Goal: Task Accomplishment & Management: Use online tool/utility

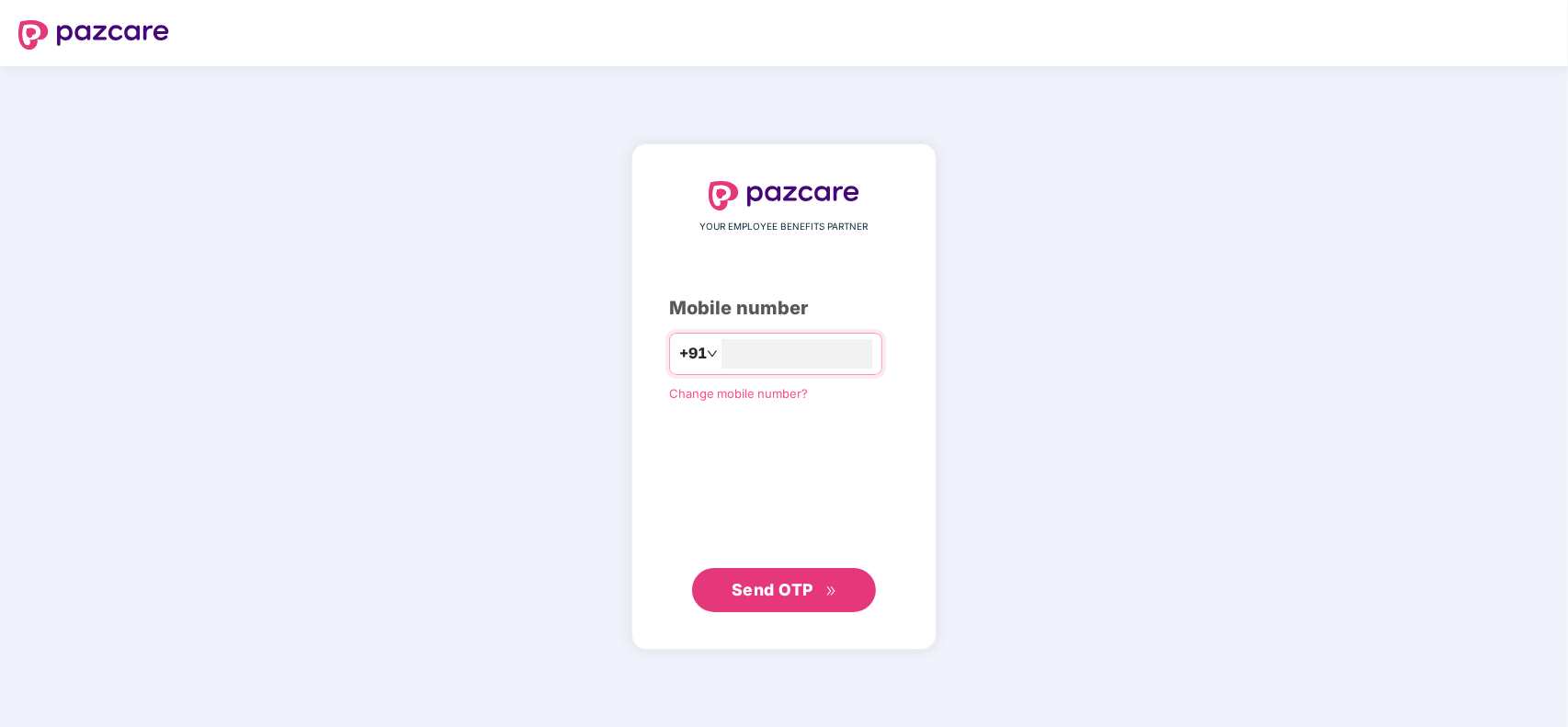
type input "**********"
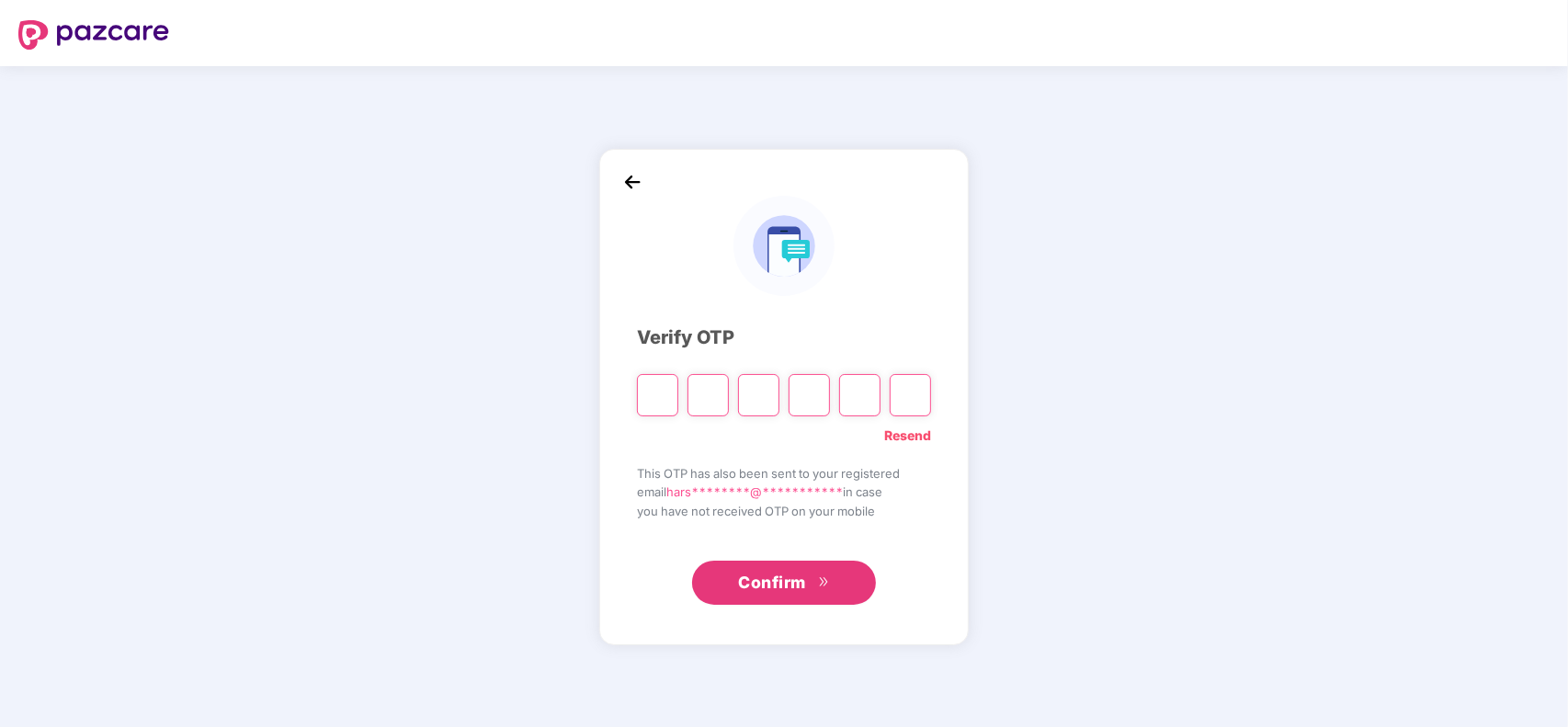
type input "*"
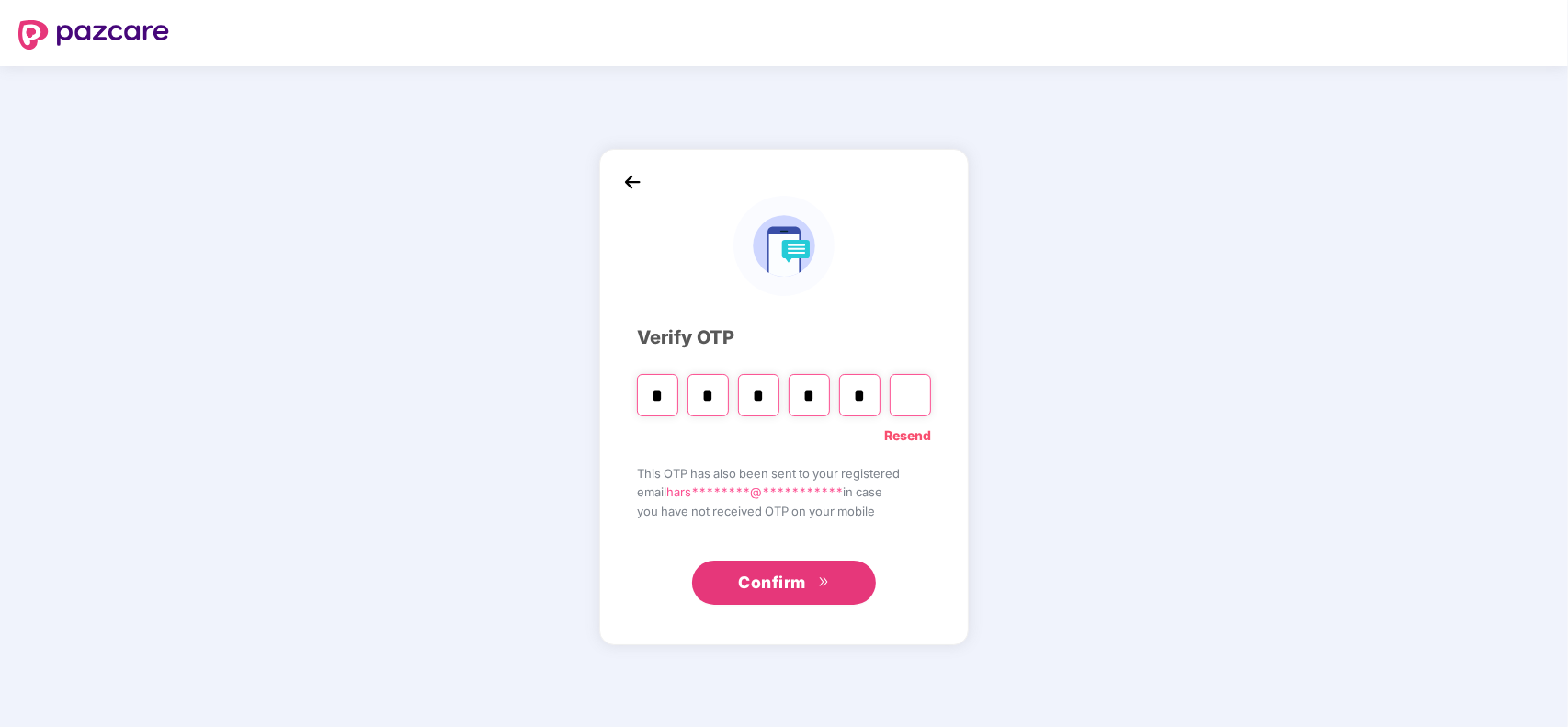
type input "*"
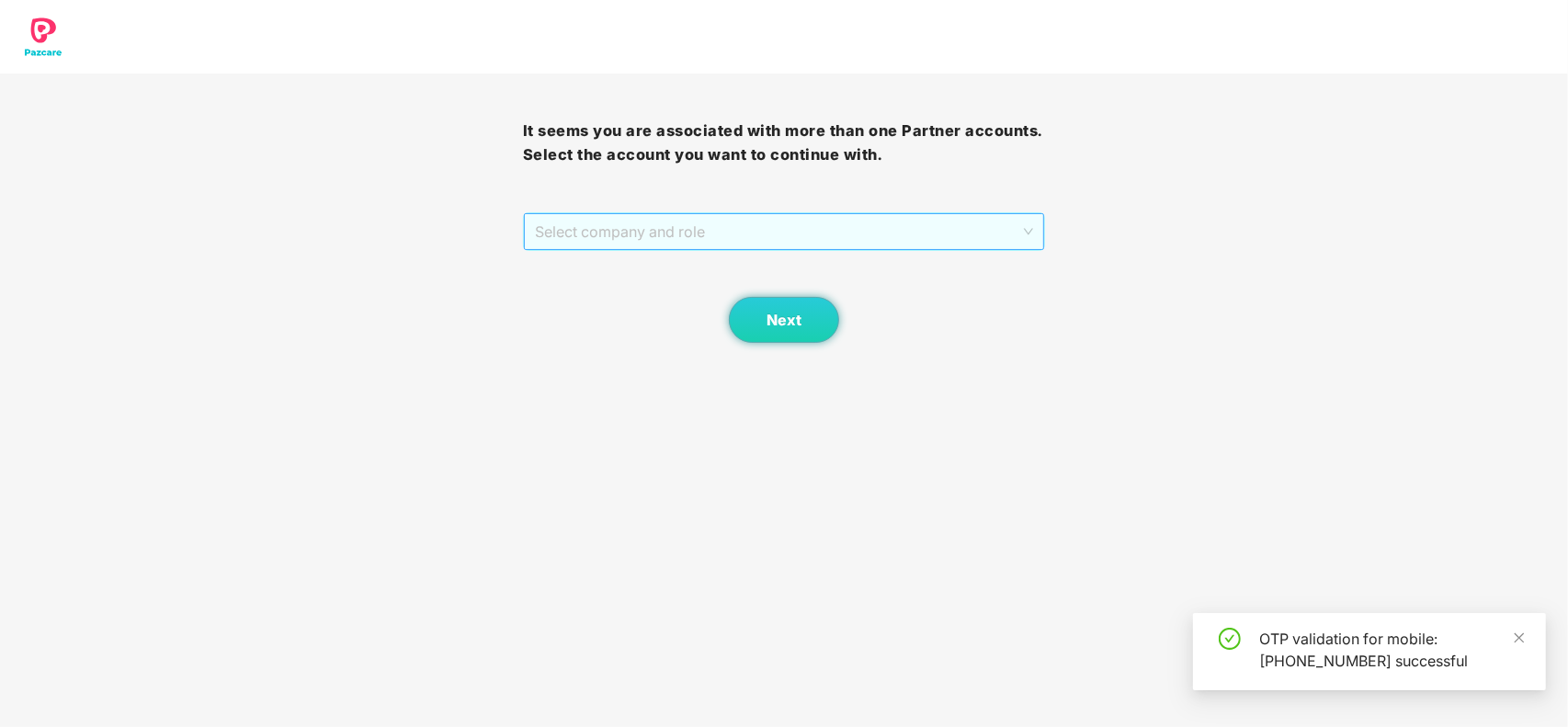
click at [648, 222] on span "Select company and role" at bounding box center [784, 232] width 499 height 35
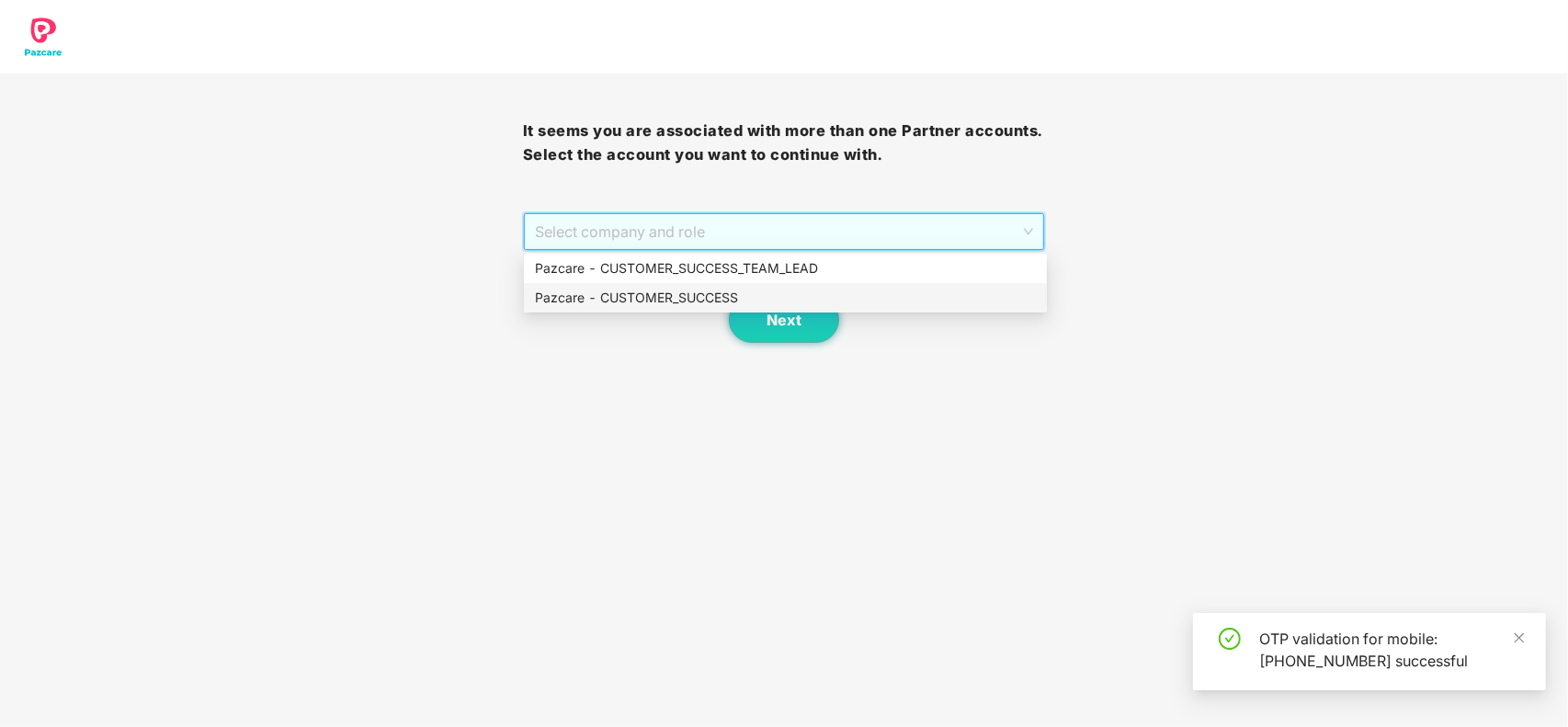
click at [672, 283] on div "Pazcare - CUSTOMER_SUCCESS" at bounding box center [784, 298] width 523 height 29
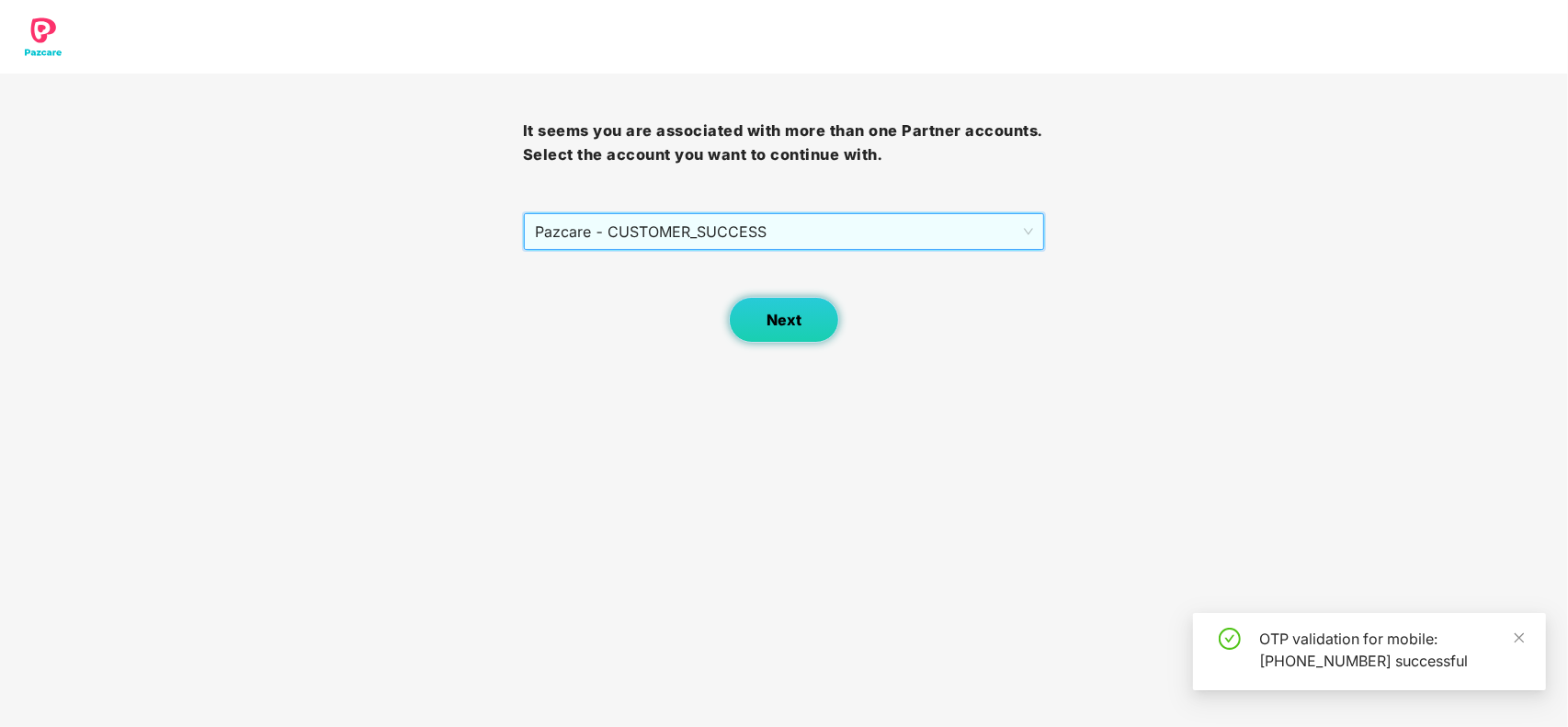
click at [769, 301] on button "Next" at bounding box center [784, 319] width 111 height 46
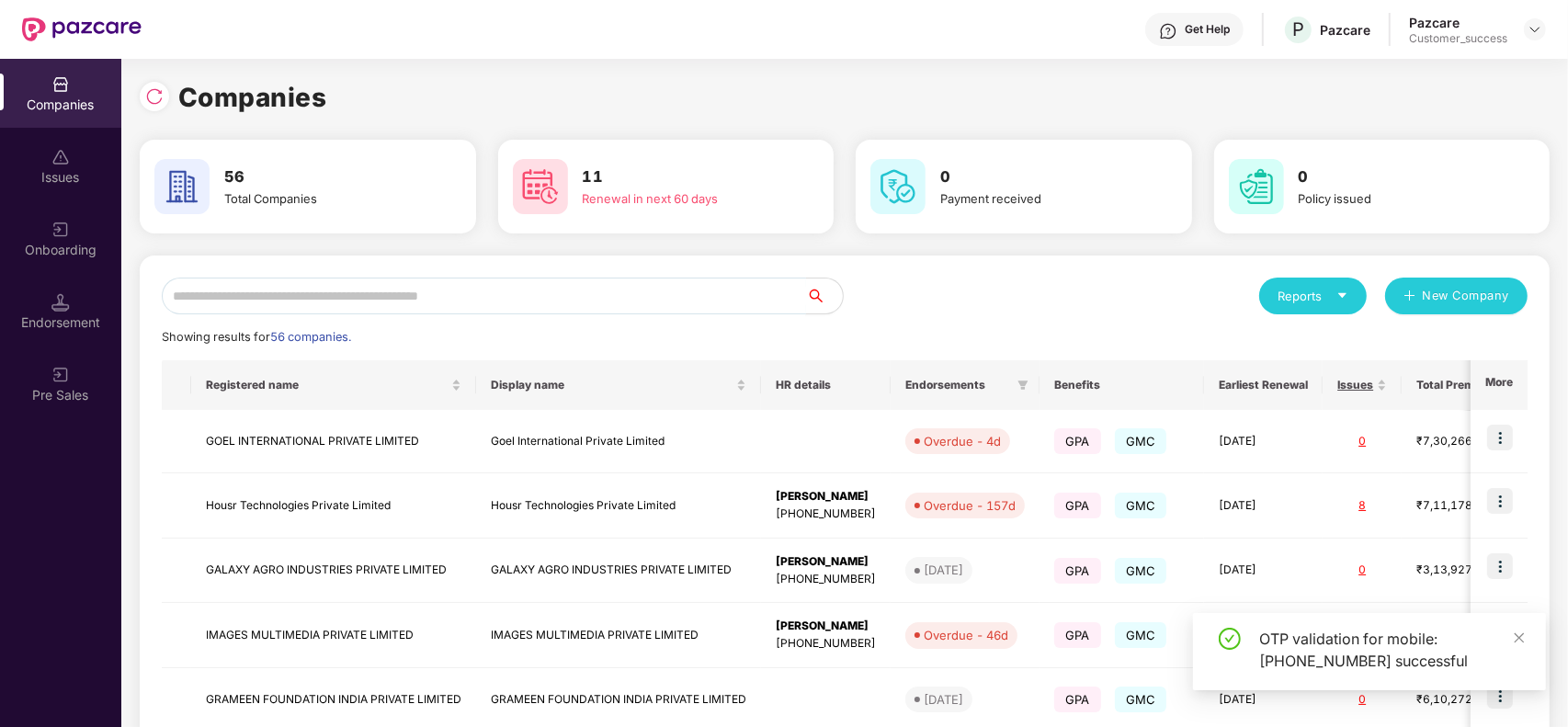
click at [552, 286] on input "text" at bounding box center [484, 296] width 644 height 37
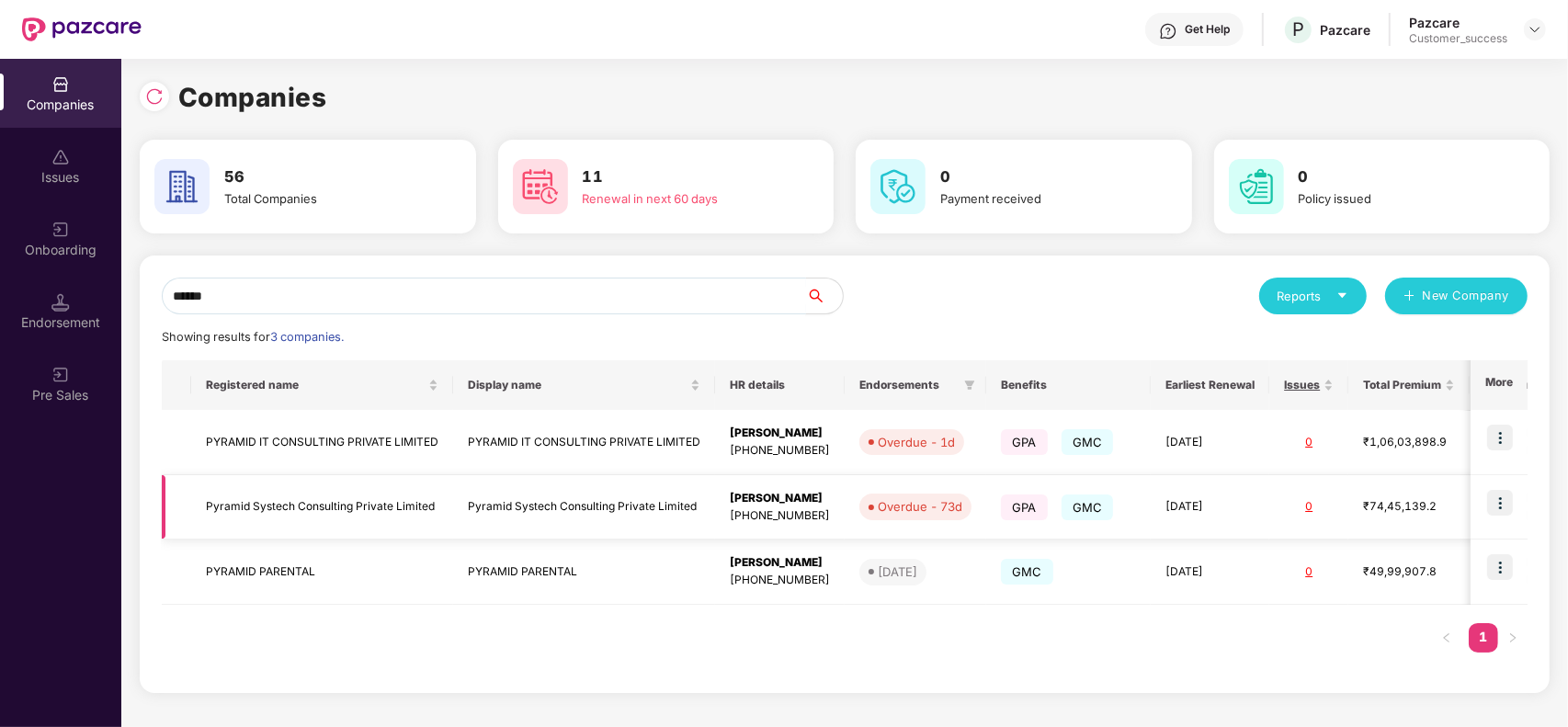
type input "******"
click at [1502, 500] on img at bounding box center [1499, 502] width 26 height 26
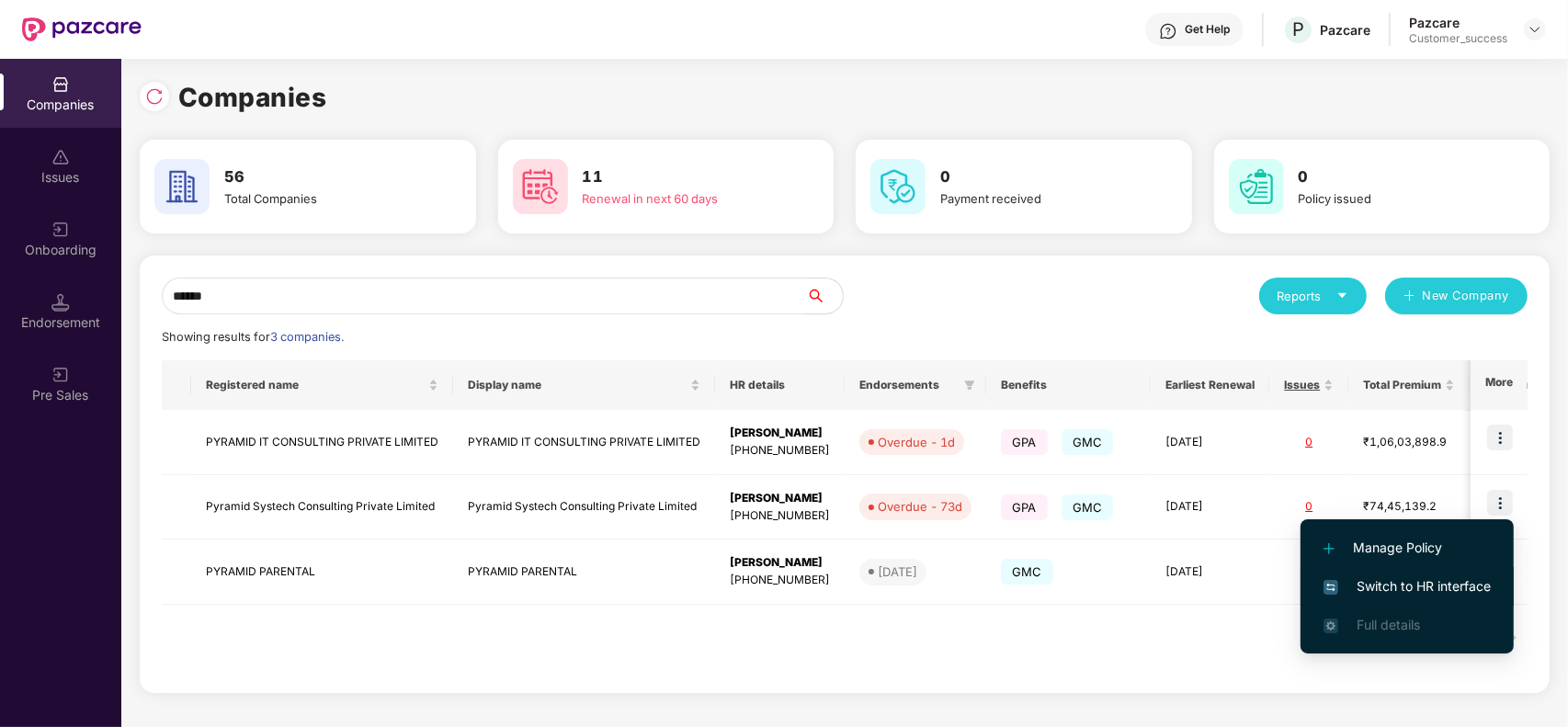
click at [1393, 584] on span "Switch to HR interface" at bounding box center [1407, 585] width 167 height 20
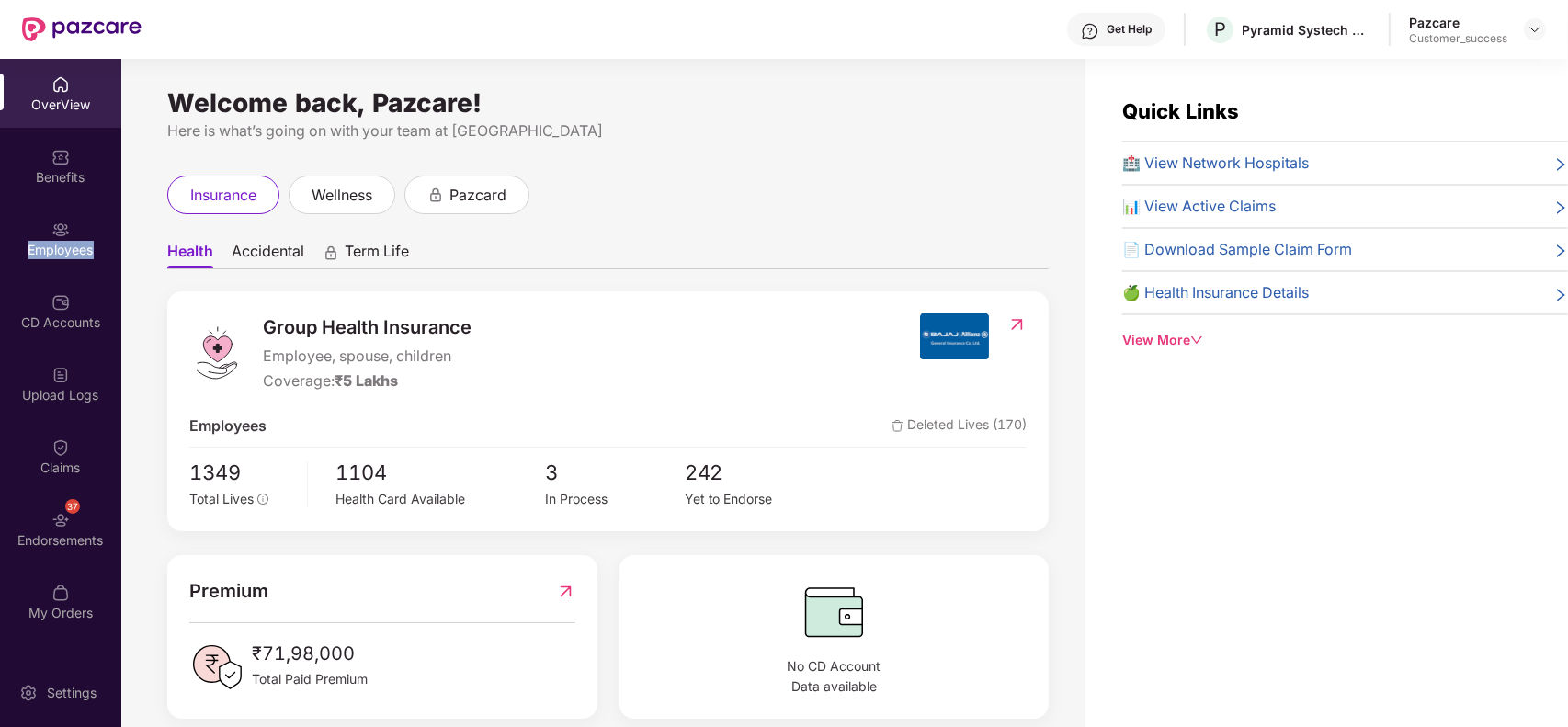
click at [61, 259] on div "Employees" at bounding box center [60, 237] width 121 height 69
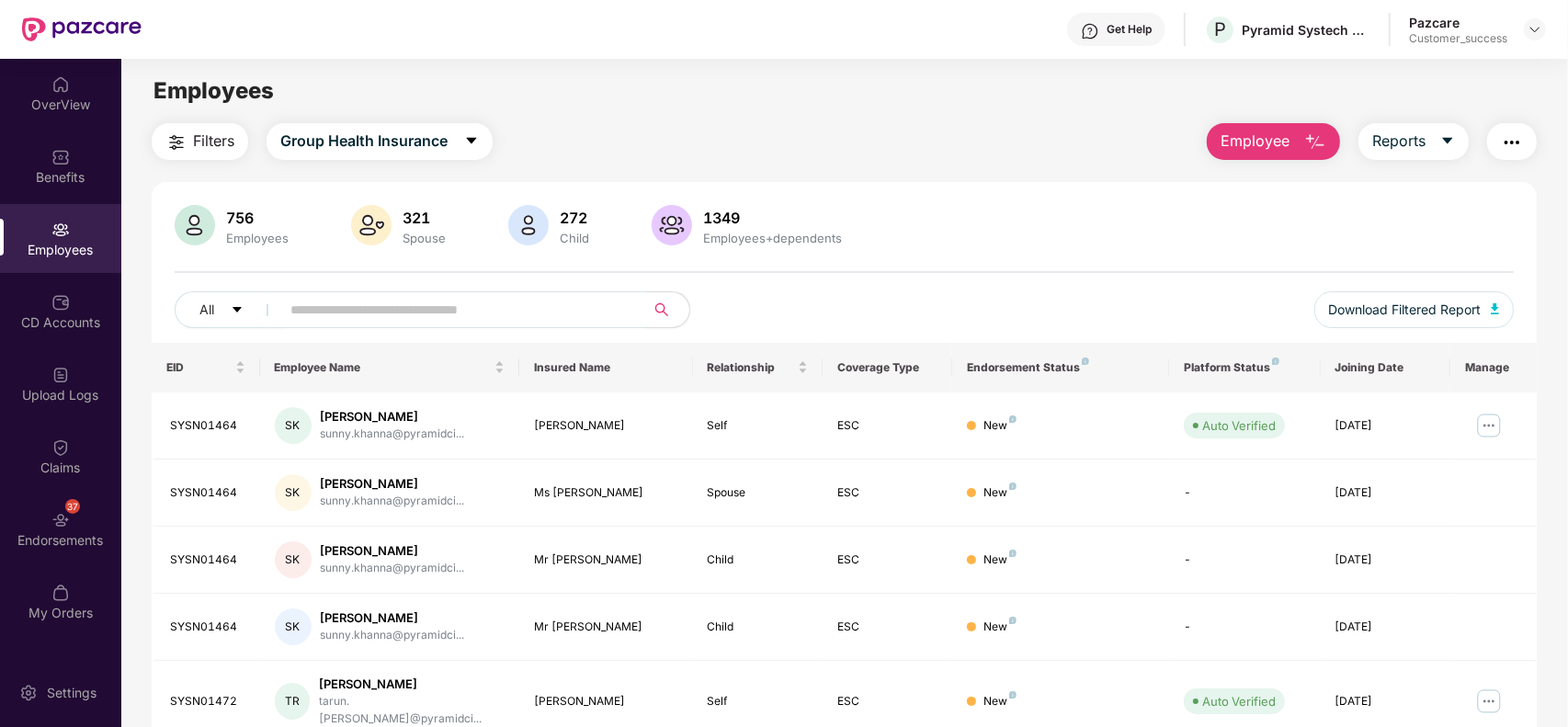
click at [350, 306] on input "text" at bounding box center [455, 309] width 330 height 27
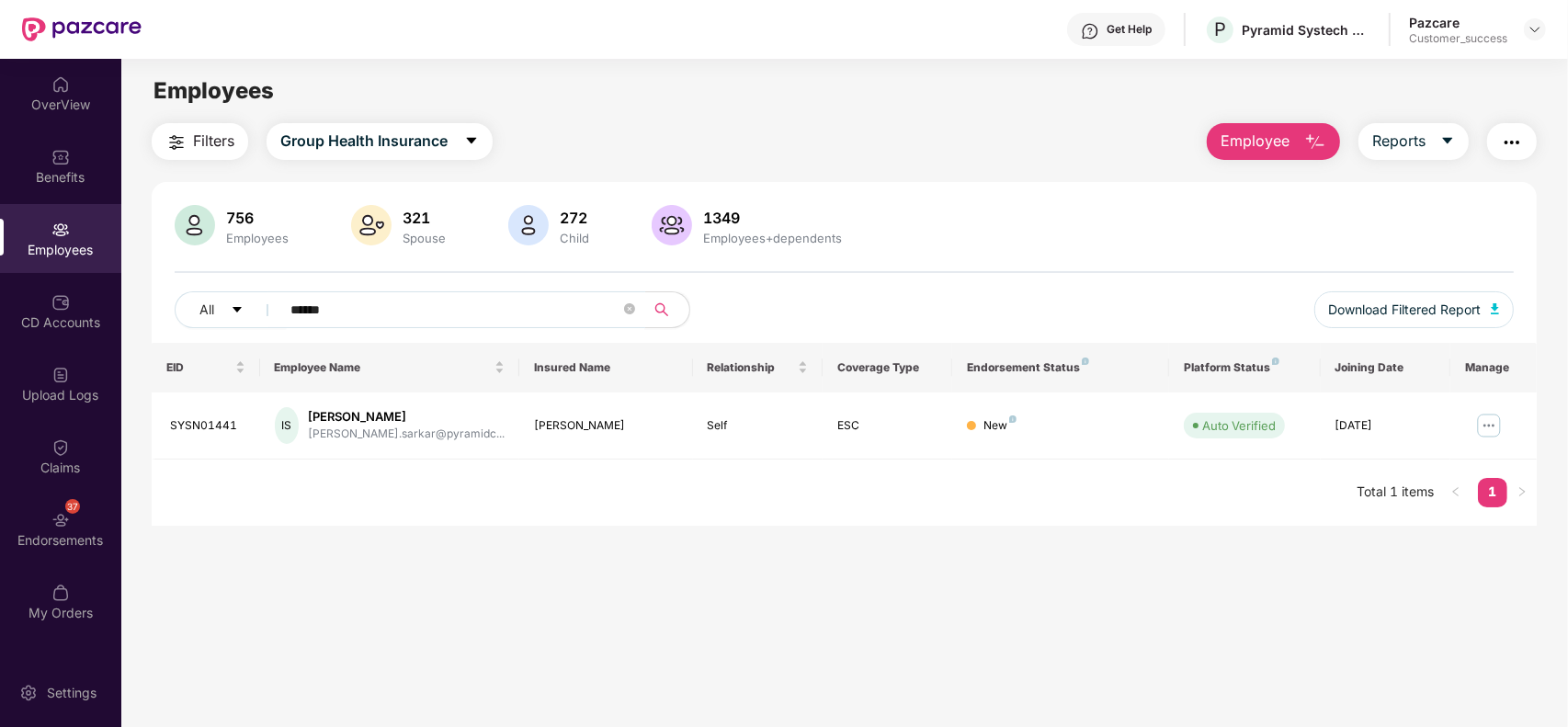
type input "******"
click at [1471, 322] on button "Download Filtered Report" at bounding box center [1414, 309] width 201 height 37
click at [60, 184] on div "Benefits" at bounding box center [60, 176] width 121 height 18
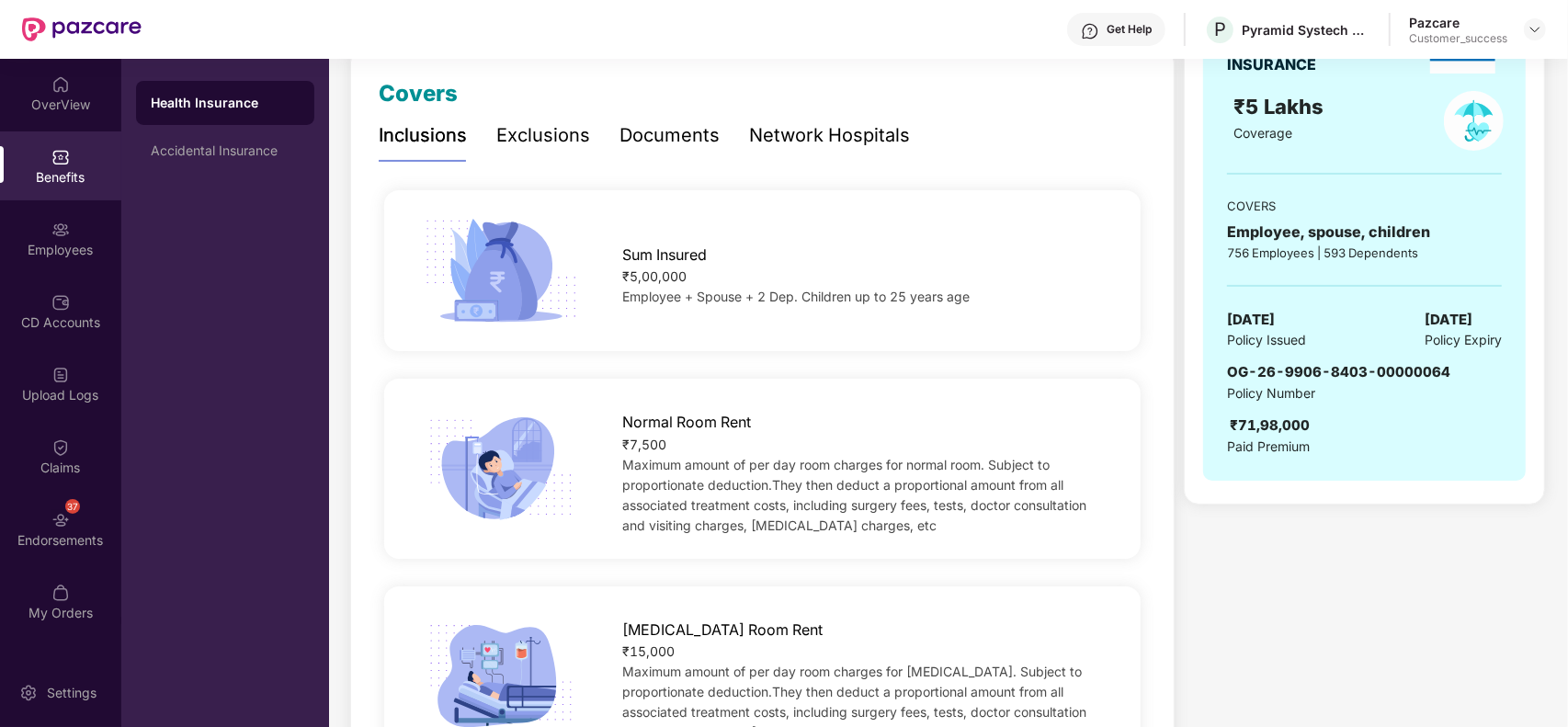
scroll to position [306, 0]
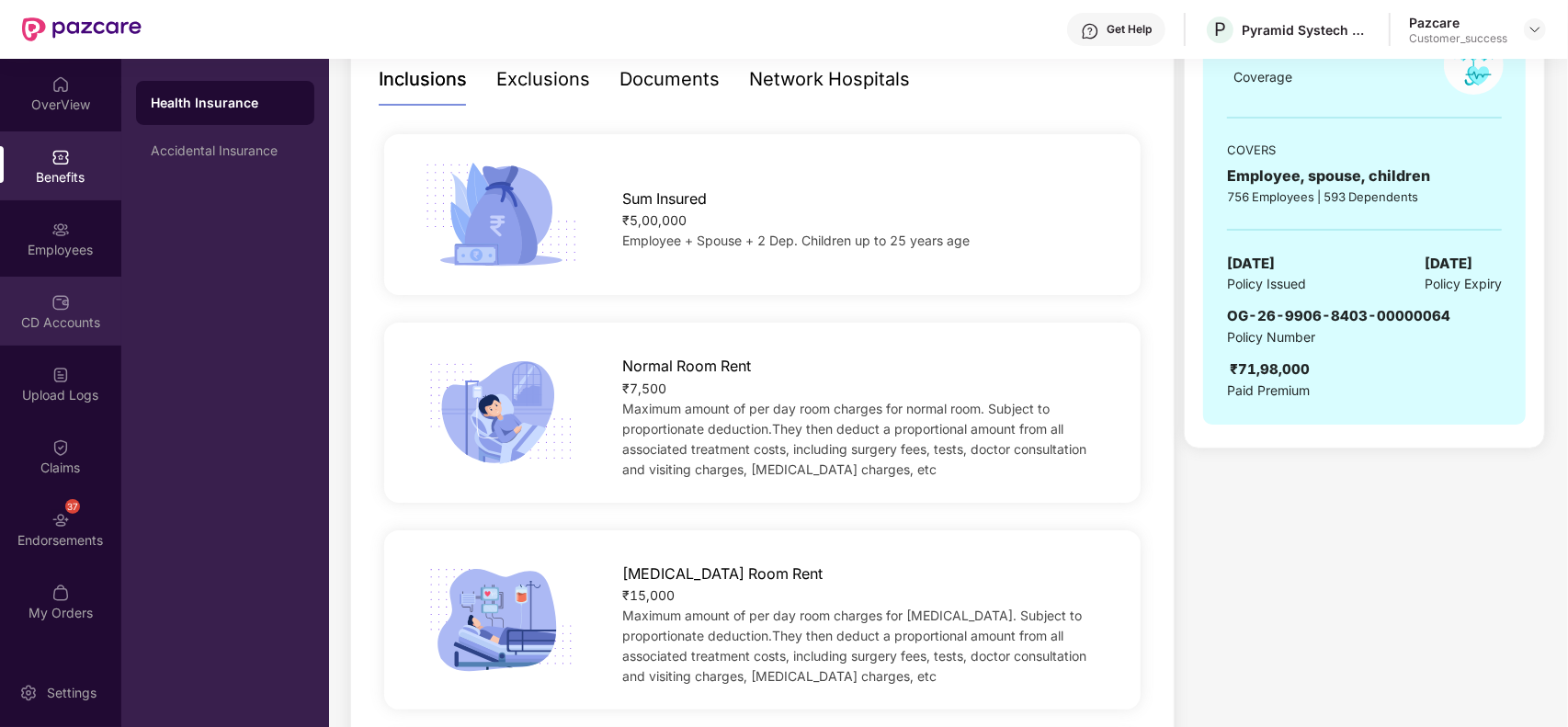
click at [55, 307] on img at bounding box center [60, 301] width 18 height 18
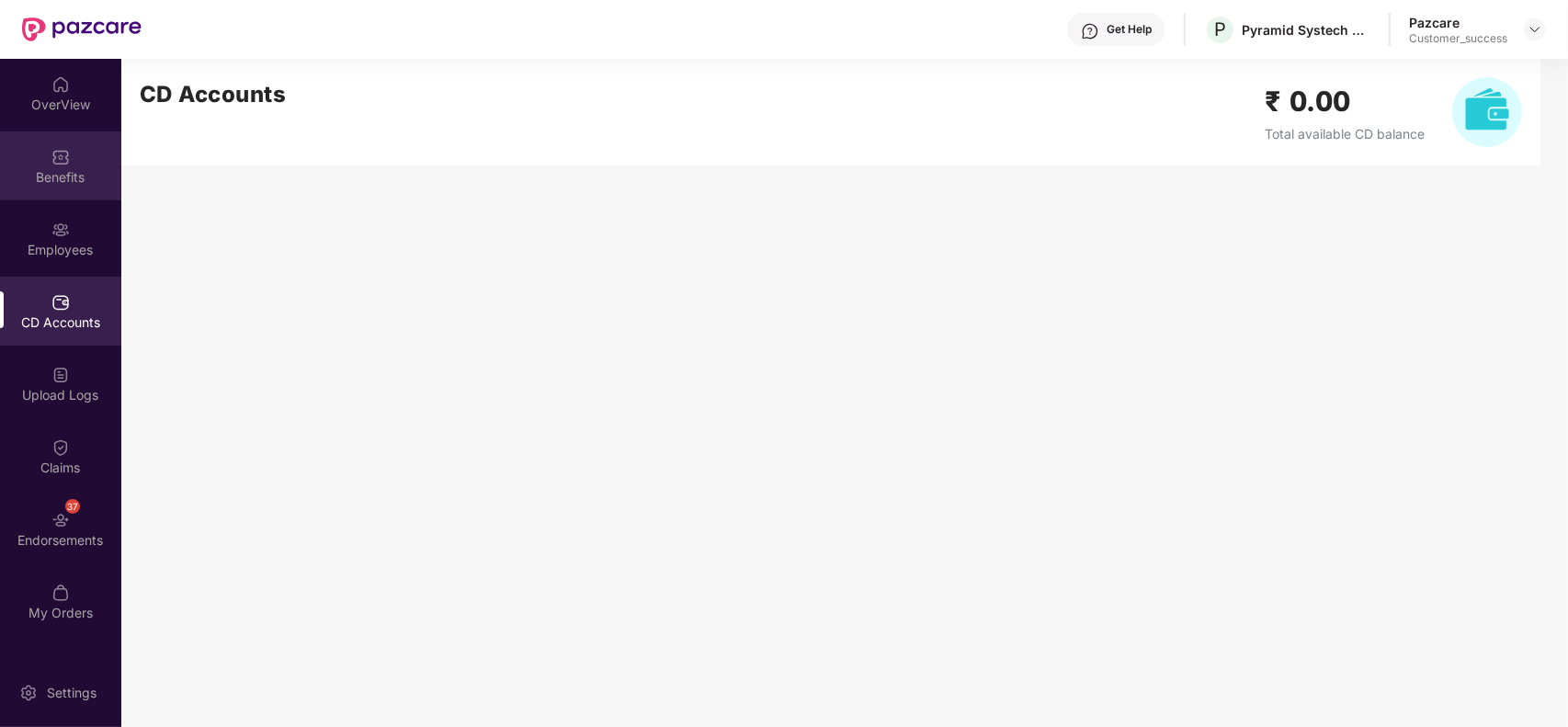
click at [70, 152] on div "Benefits" at bounding box center [60, 166] width 121 height 69
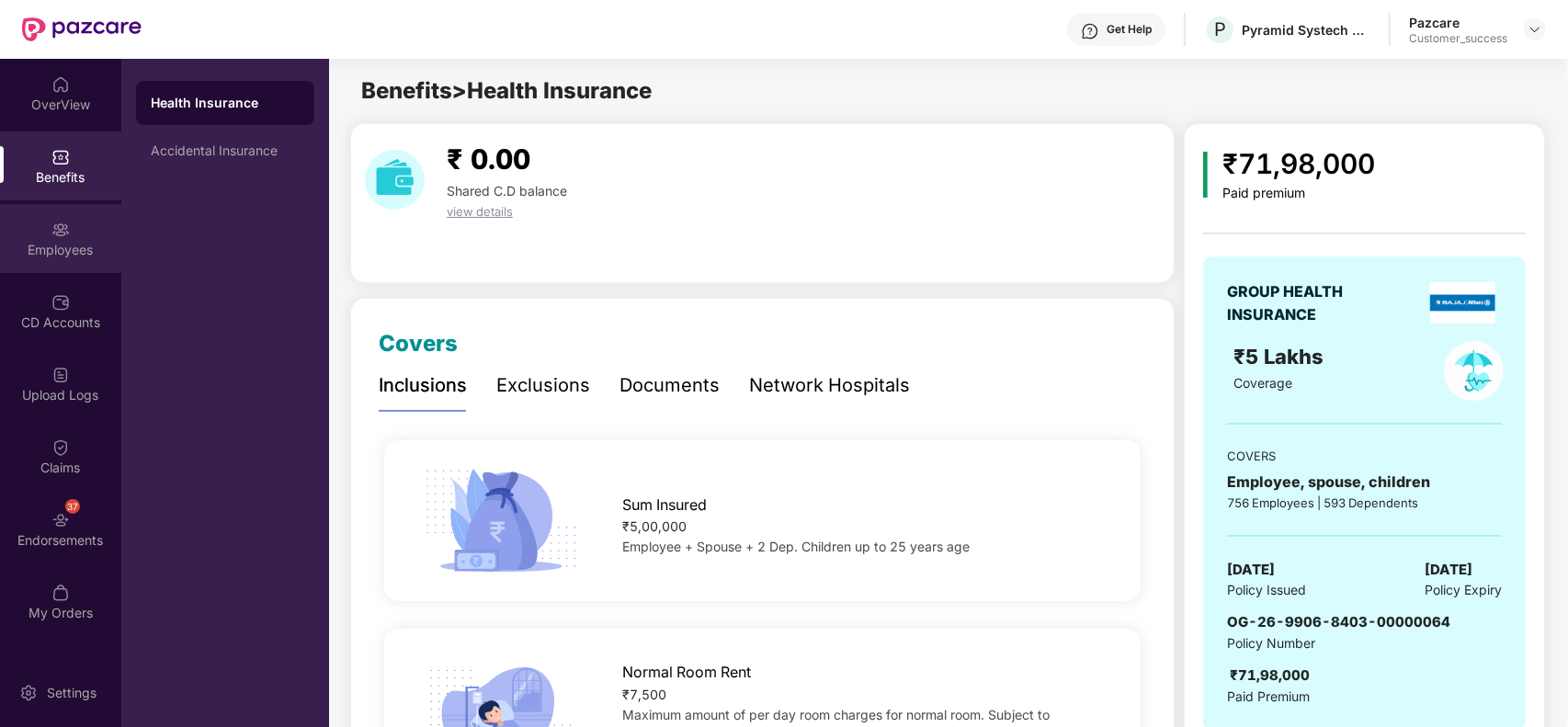
click at [79, 223] on div "Employees" at bounding box center [60, 237] width 121 height 69
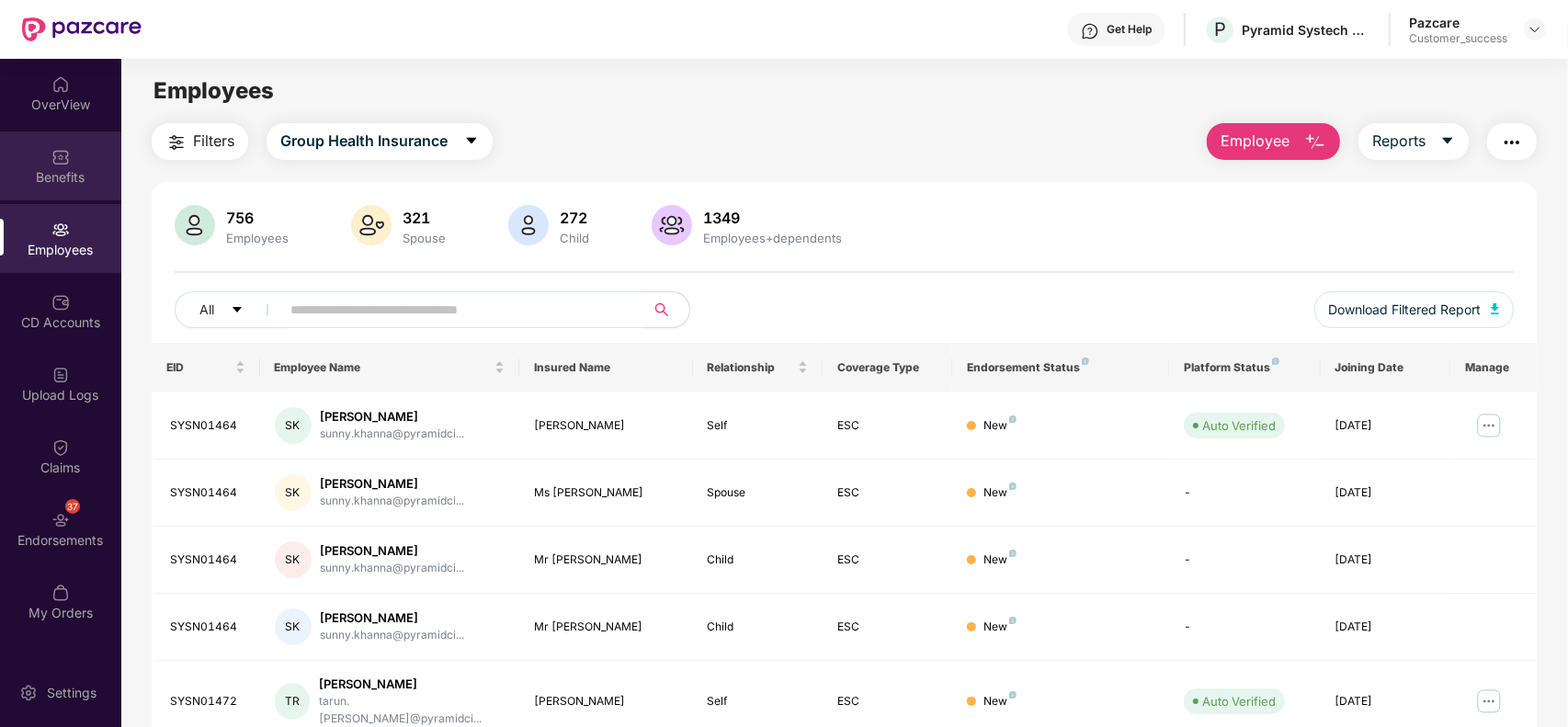
click at [71, 152] on div "Benefits" at bounding box center [60, 166] width 121 height 69
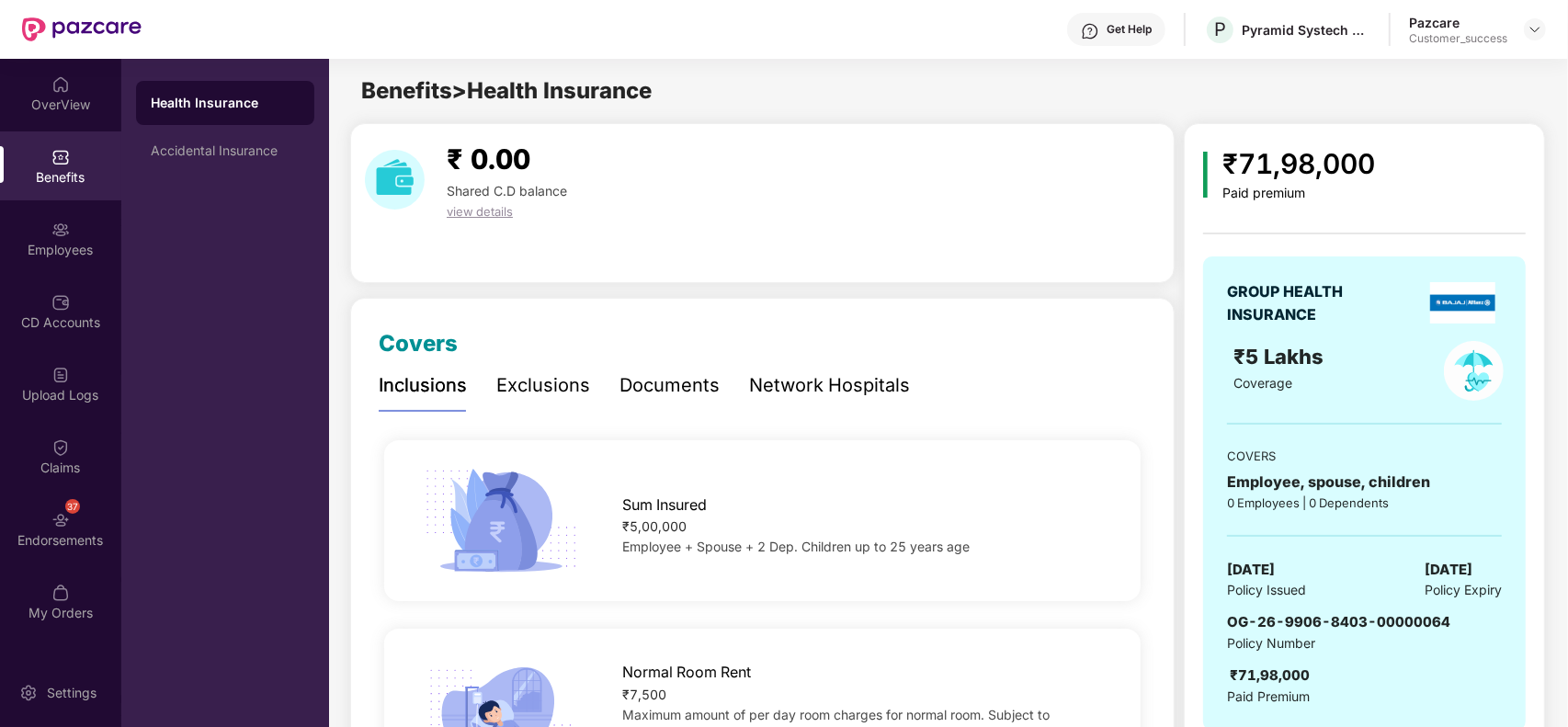
click at [639, 378] on div "Documents" at bounding box center [669, 385] width 100 height 28
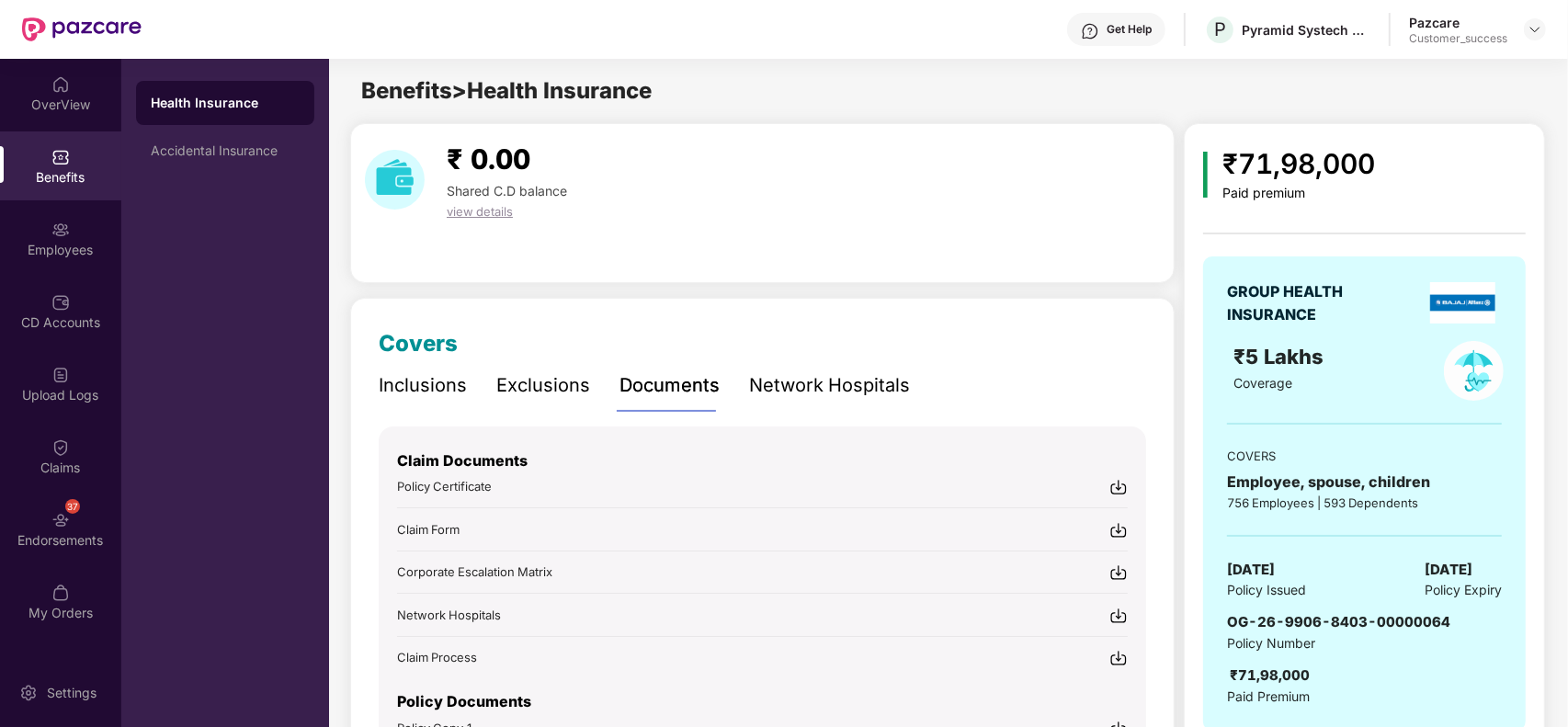
click at [1118, 533] on img at bounding box center [1118, 529] width 18 height 18
click at [47, 360] on div "Upload Logs" at bounding box center [60, 383] width 121 height 69
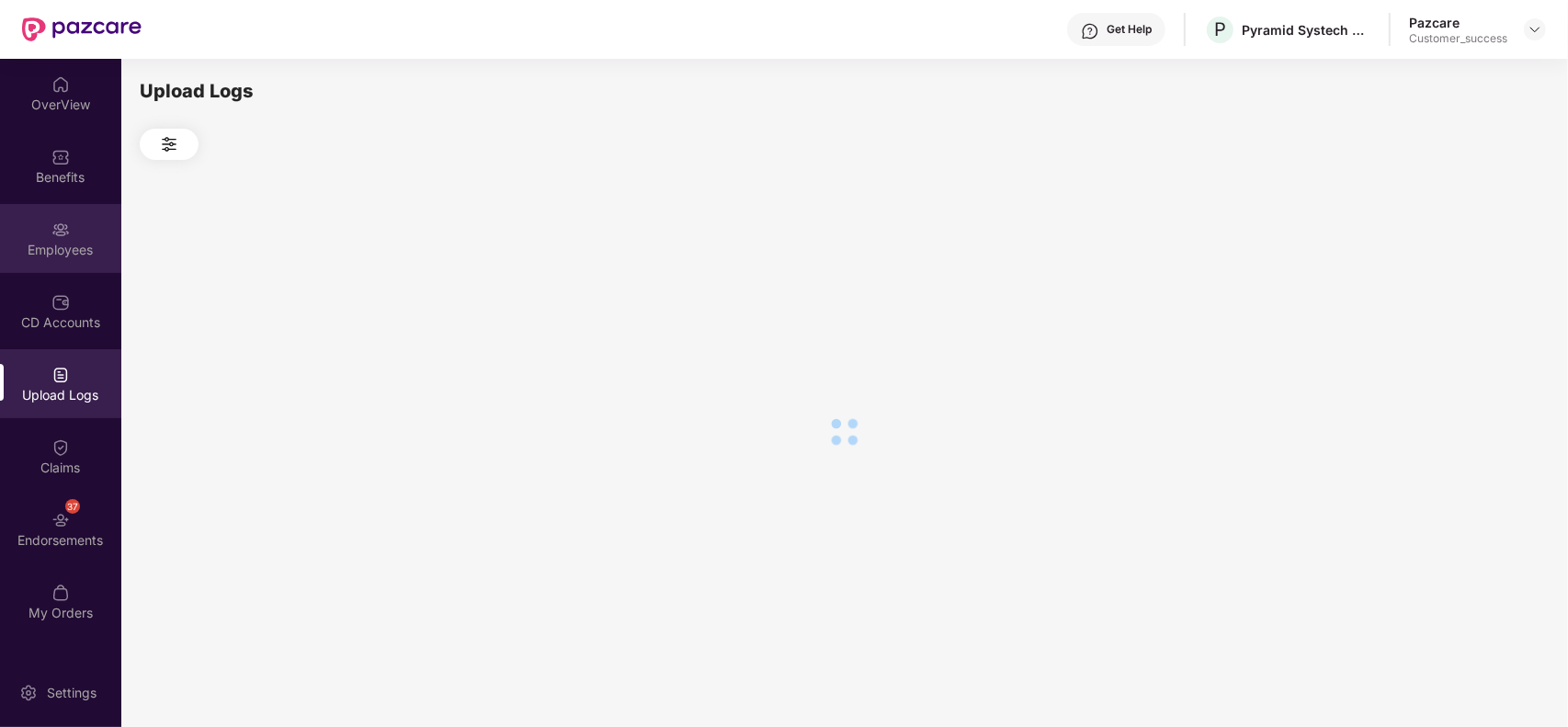
click at [52, 240] on div "Employees" at bounding box center [60, 249] width 121 height 18
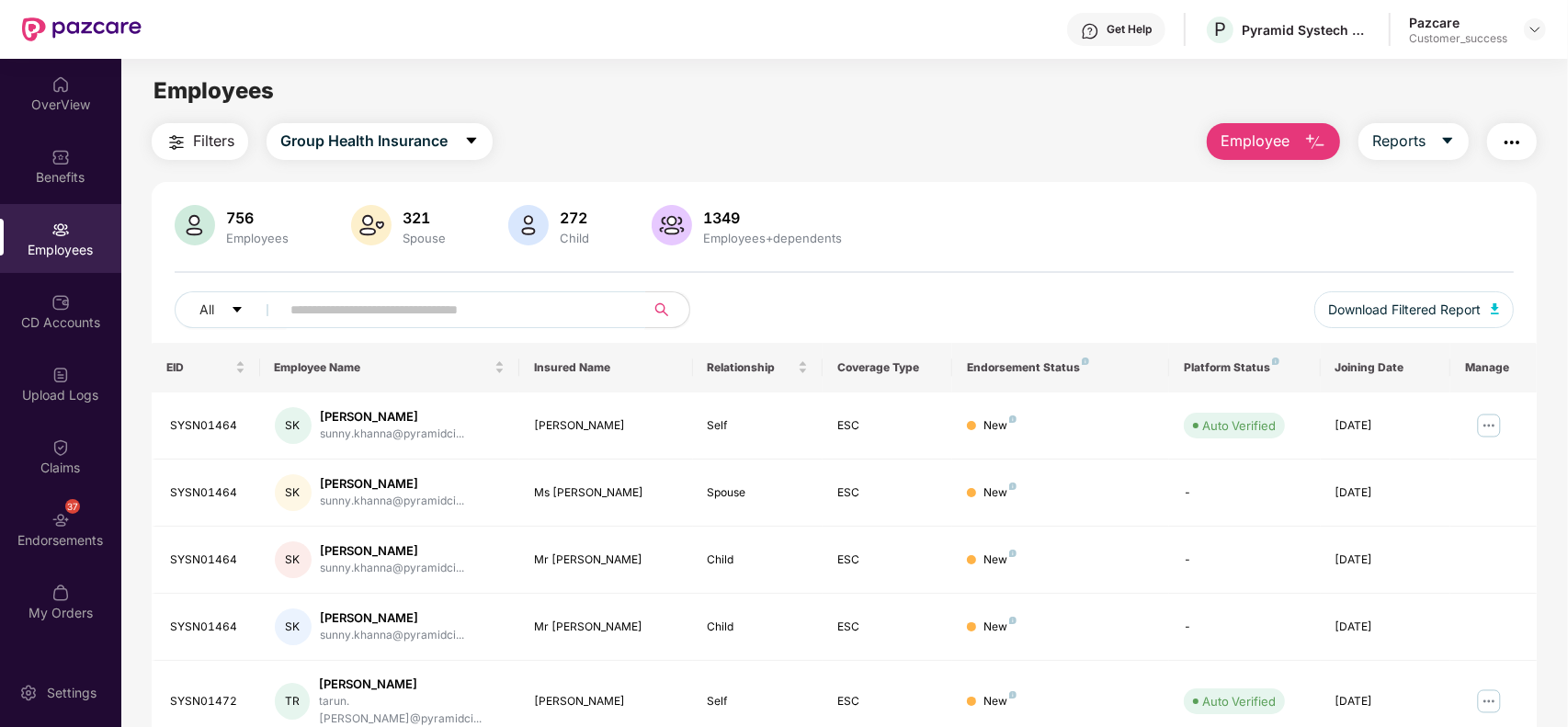
click at [446, 312] on input "text" at bounding box center [455, 309] width 330 height 27
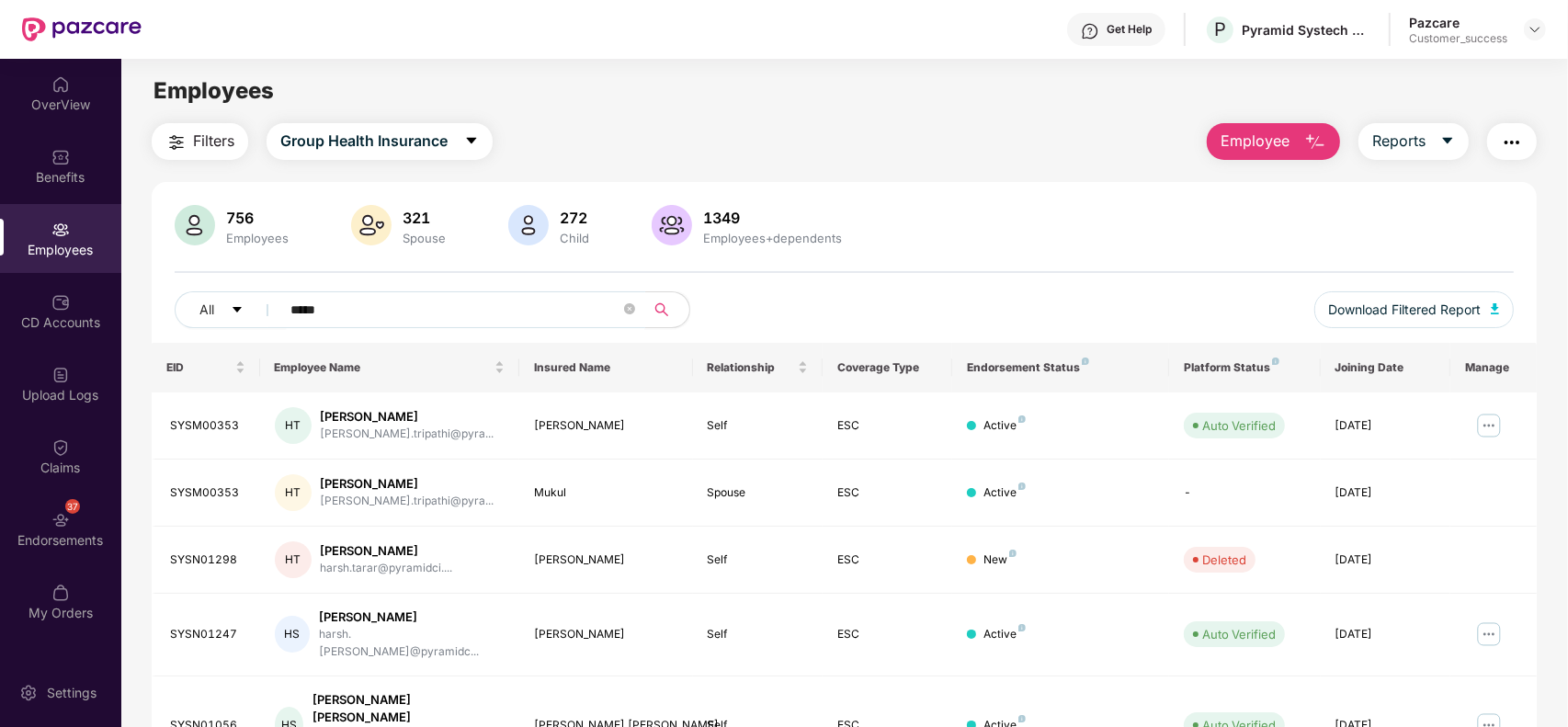
paste input "****"
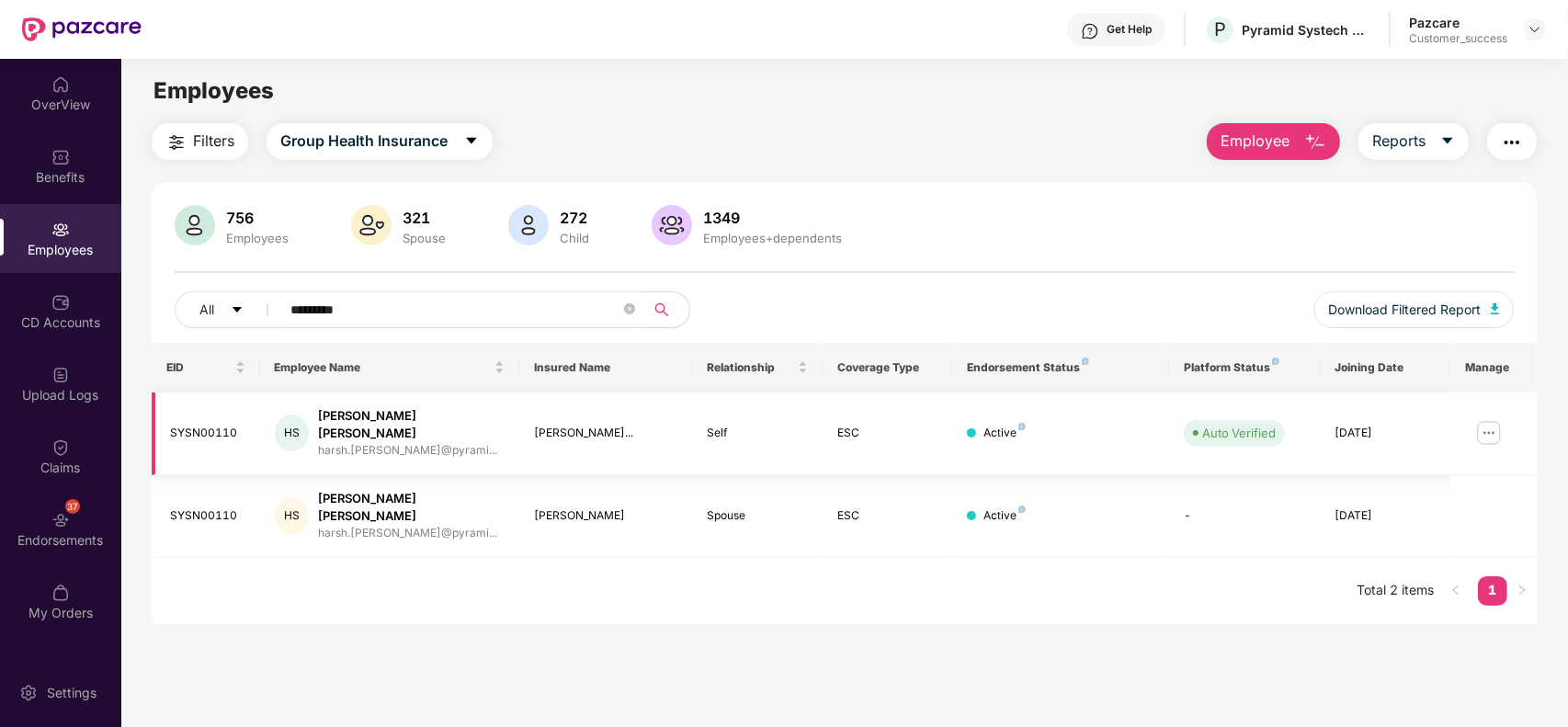
type input "*********"
click at [1500, 429] on img at bounding box center [1488, 432] width 29 height 29
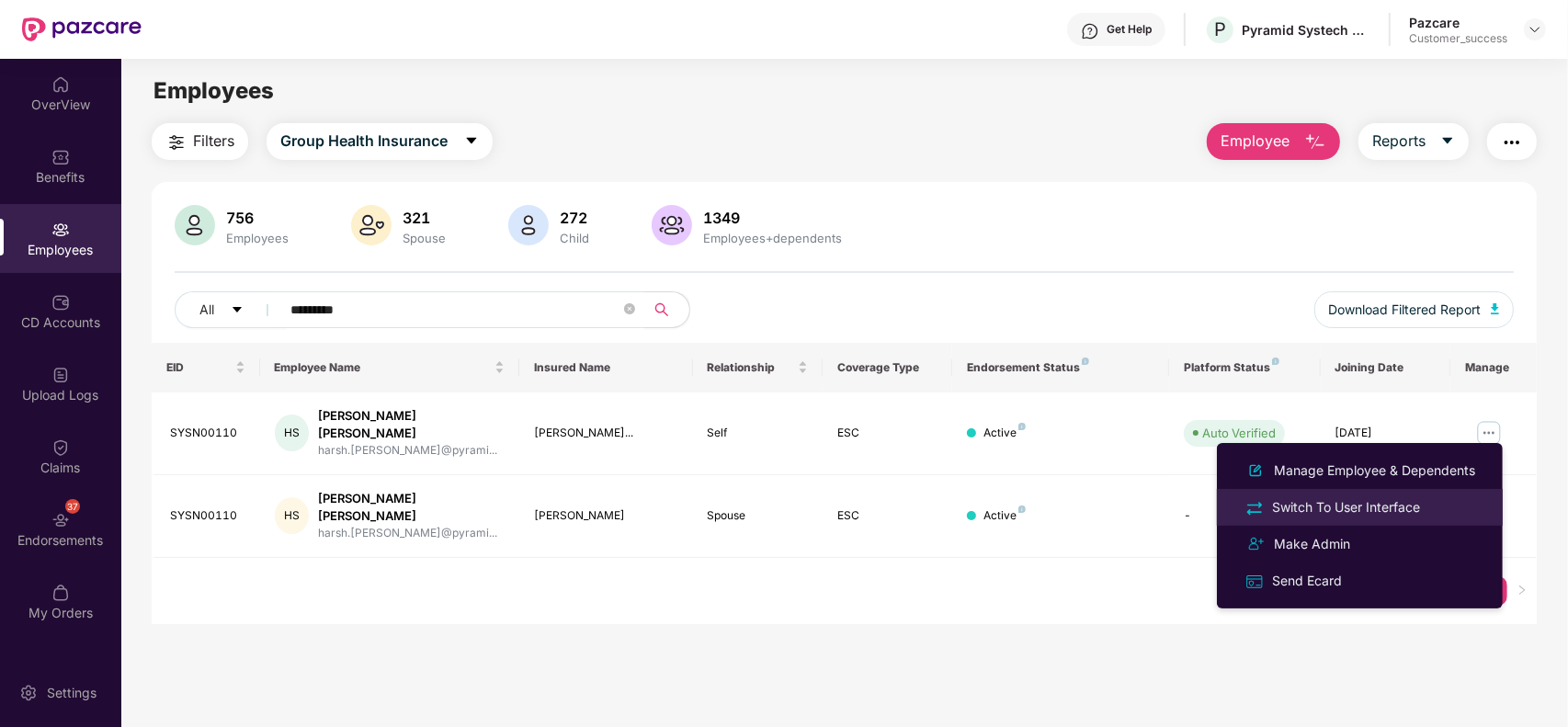
click at [1377, 499] on div "Switch To User Interface" at bounding box center [1346, 507] width 155 height 20
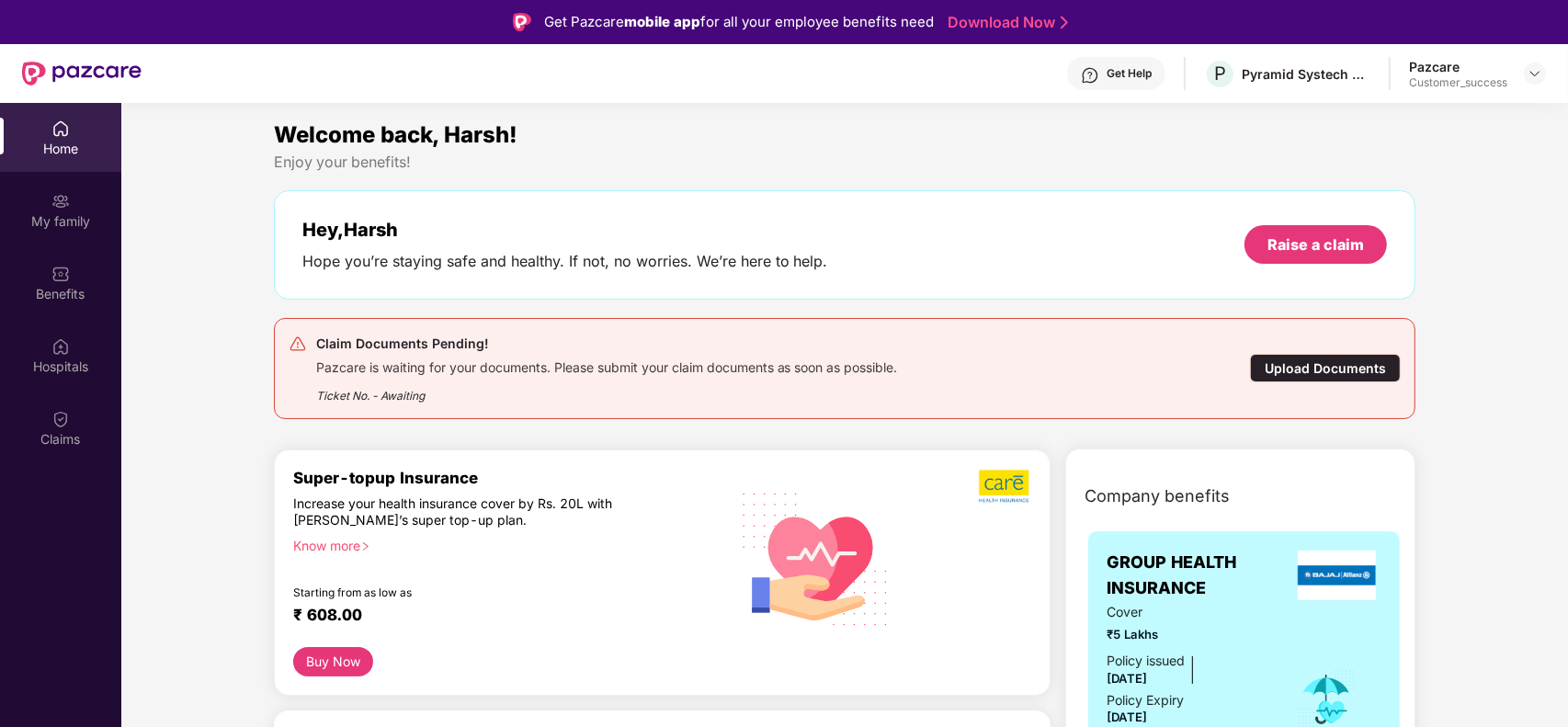
click at [35, 420] on div "Claims" at bounding box center [60, 427] width 121 height 69
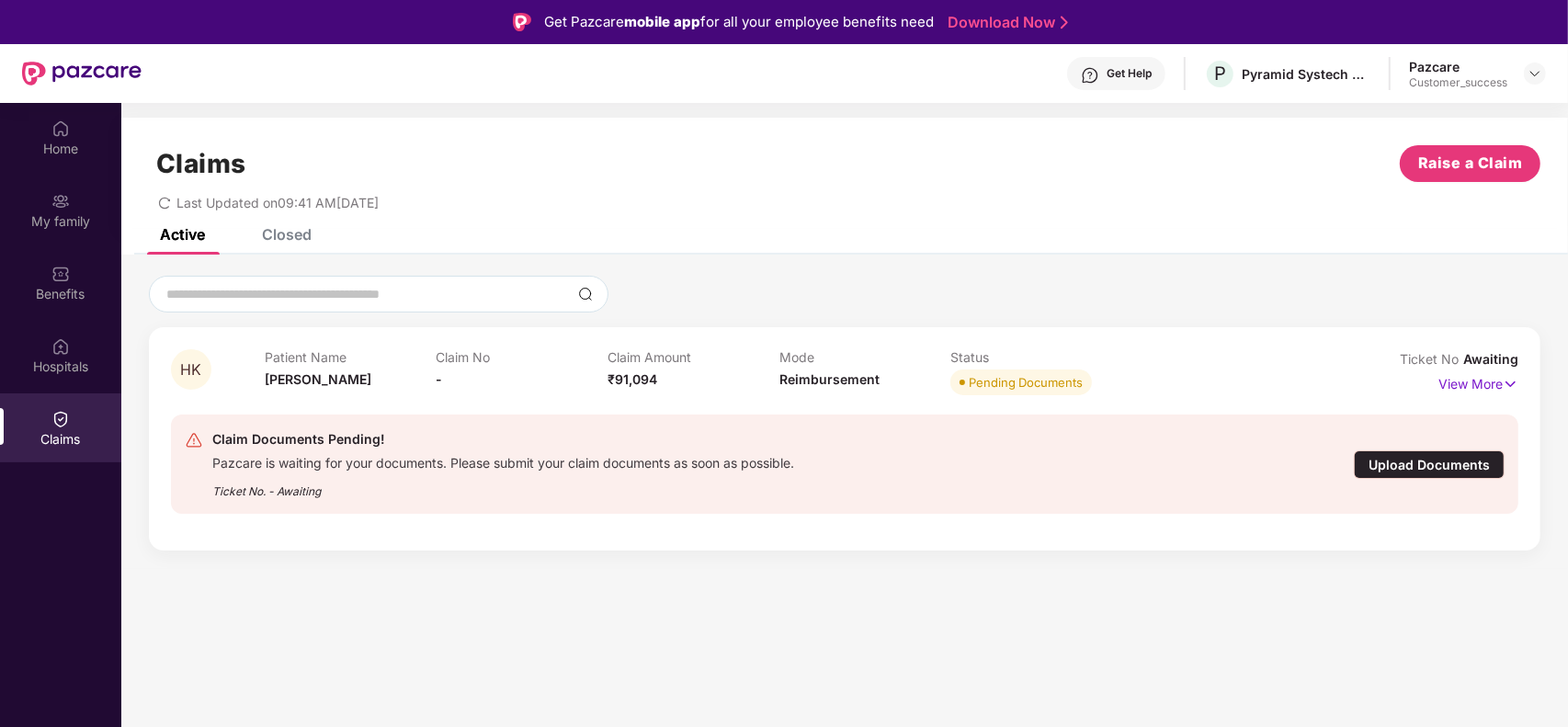
click at [1429, 464] on div "Upload Documents" at bounding box center [1428, 463] width 150 height 28
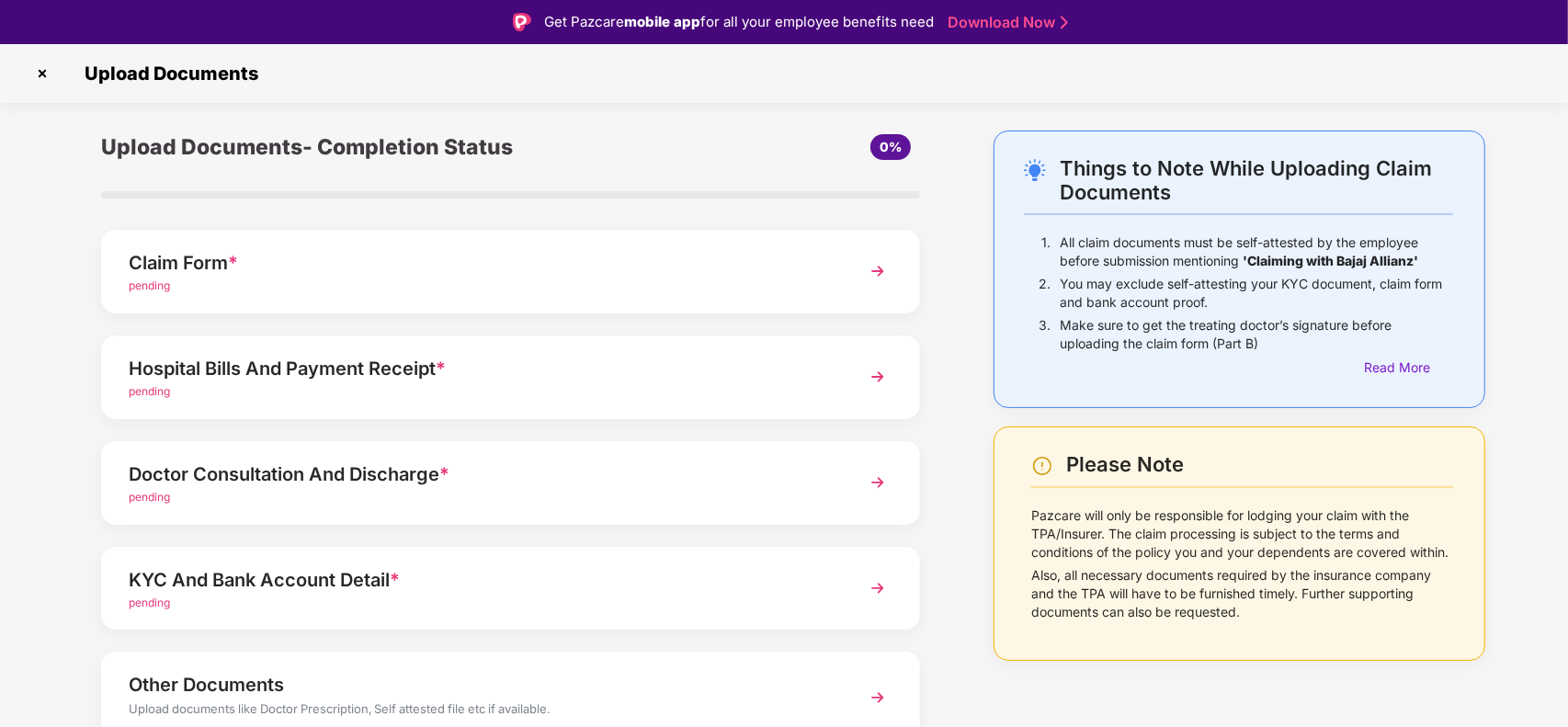
click at [742, 286] on div "pending" at bounding box center [479, 286] width 700 height 17
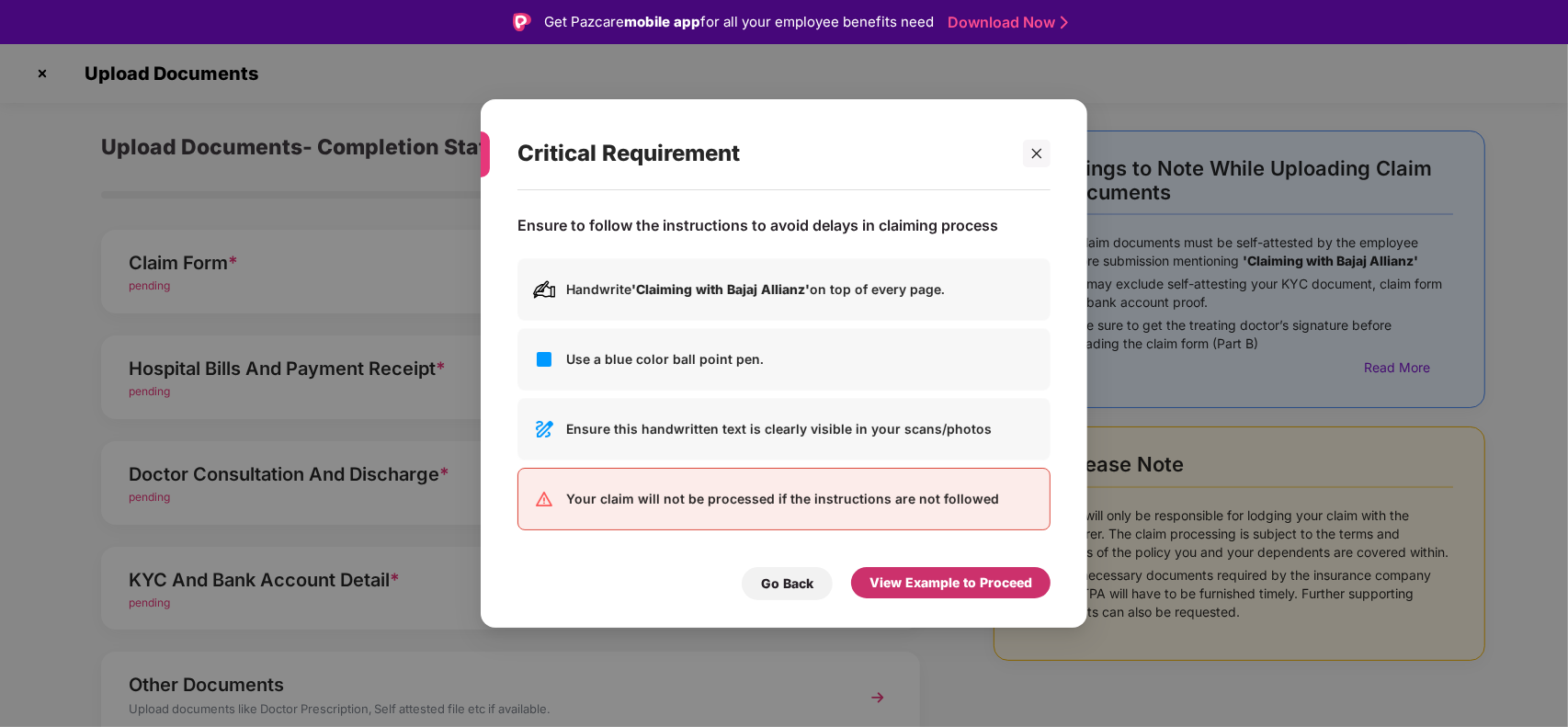
click at [924, 585] on div "View Example to Proceed" at bounding box center [950, 582] width 163 height 20
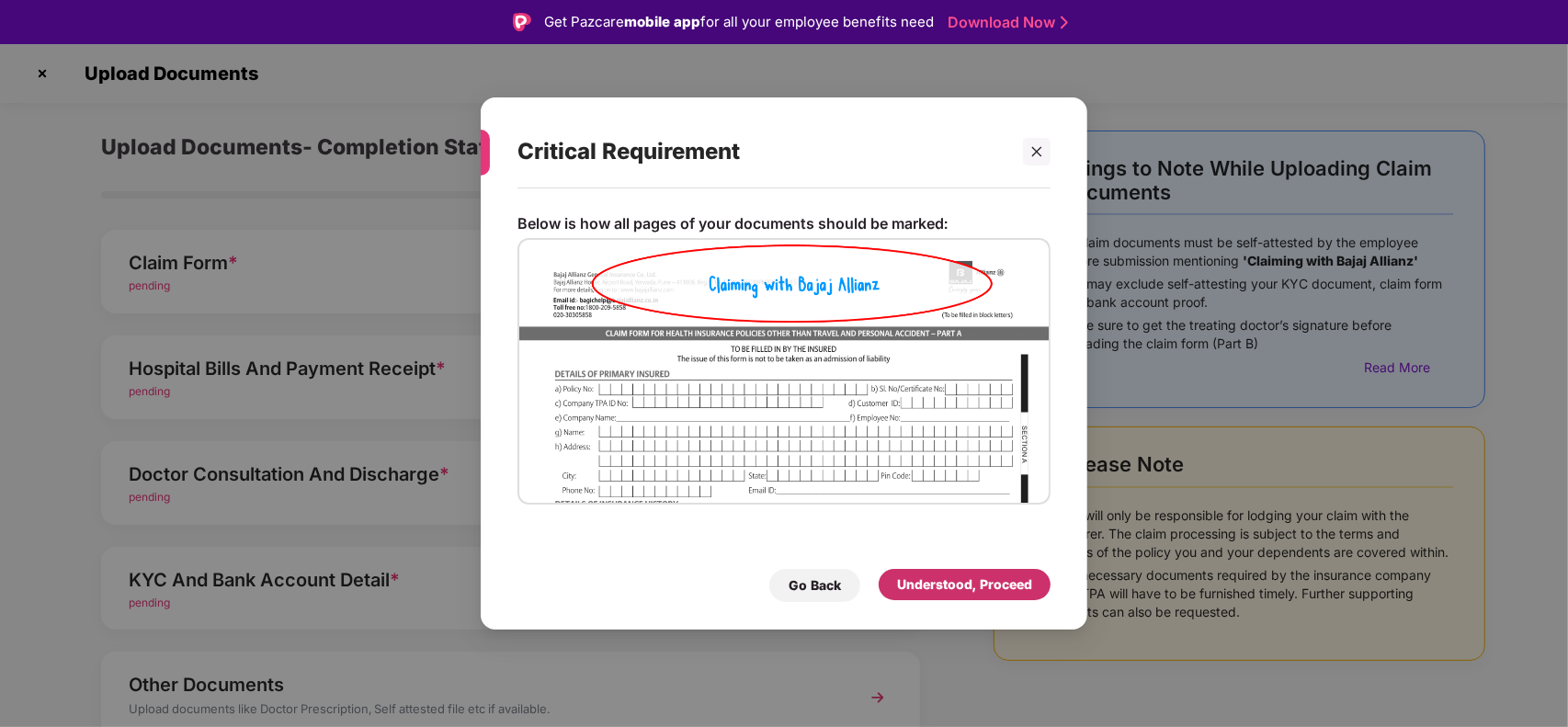
click at [924, 585] on div "Understood, Proceed" at bounding box center [964, 584] width 135 height 20
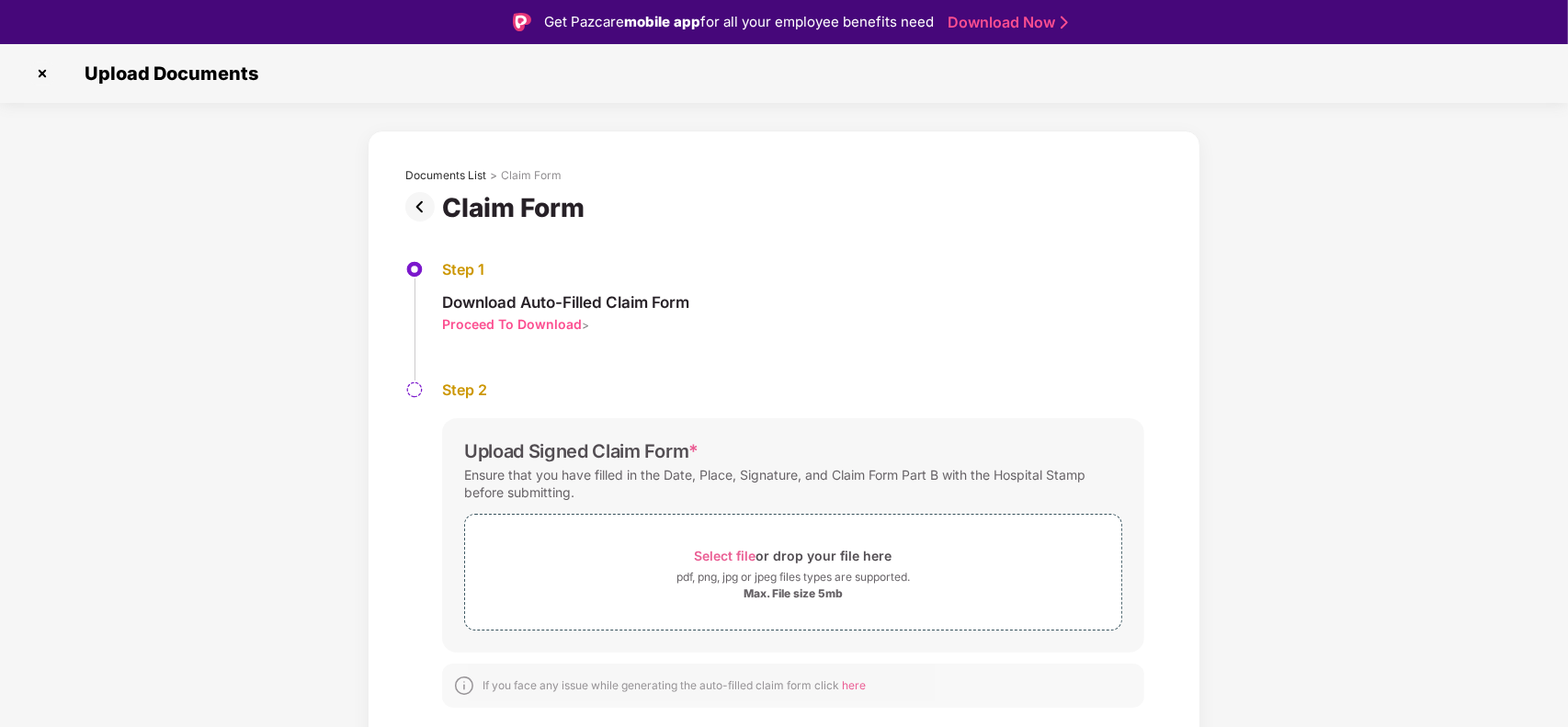
scroll to position [44, 0]
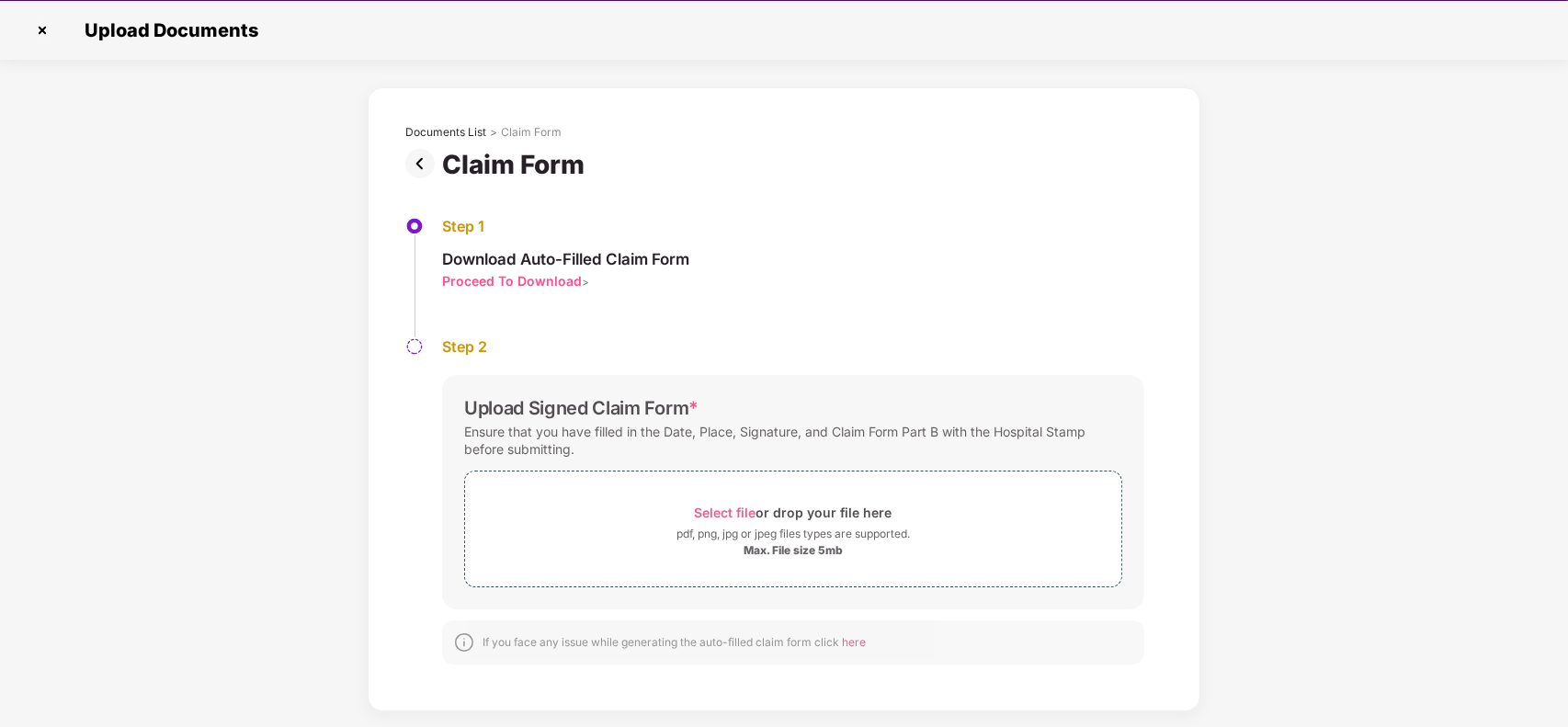
click at [43, 148] on div "Documents List > Claim Form Claim Form Step 1 Download Auto-Filled Claim Form P…" at bounding box center [784, 398] width 1568 height 623
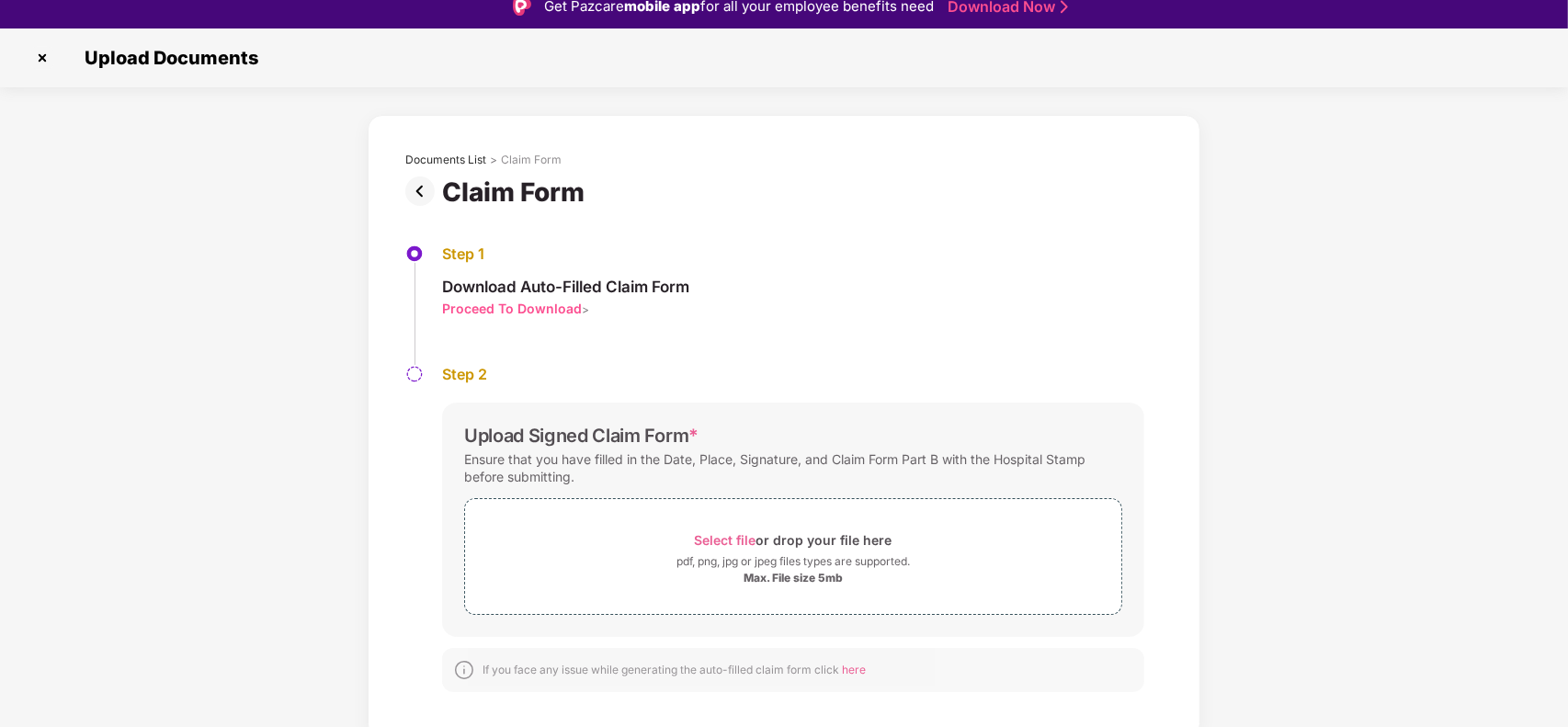
scroll to position [15, 0]
